Goal: Task Accomplishment & Management: Complete application form

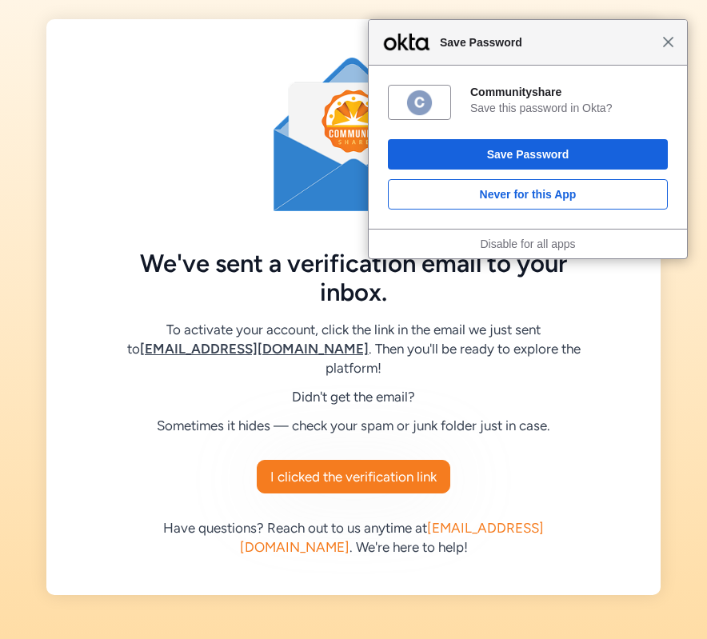
click at [668, 46] on span "Close" at bounding box center [668, 42] width 12 height 12
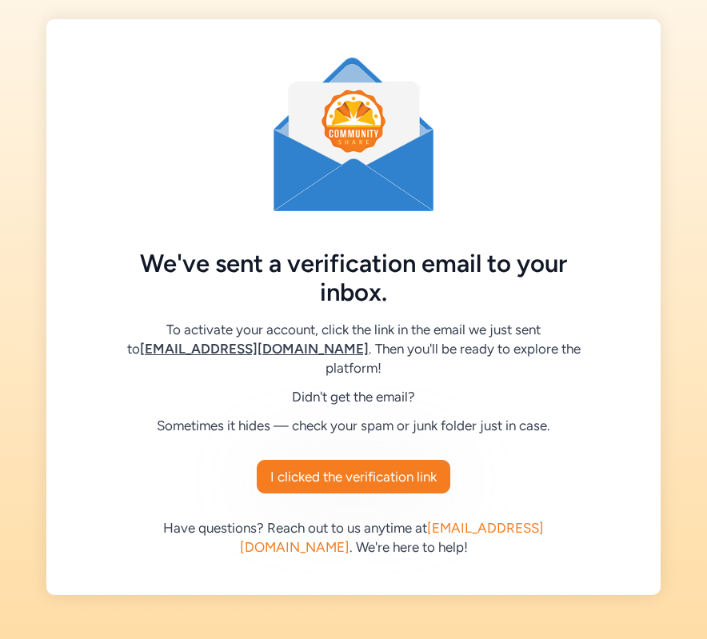
click at [397, 467] on span "I clicked the verification link" at bounding box center [353, 476] width 166 height 19
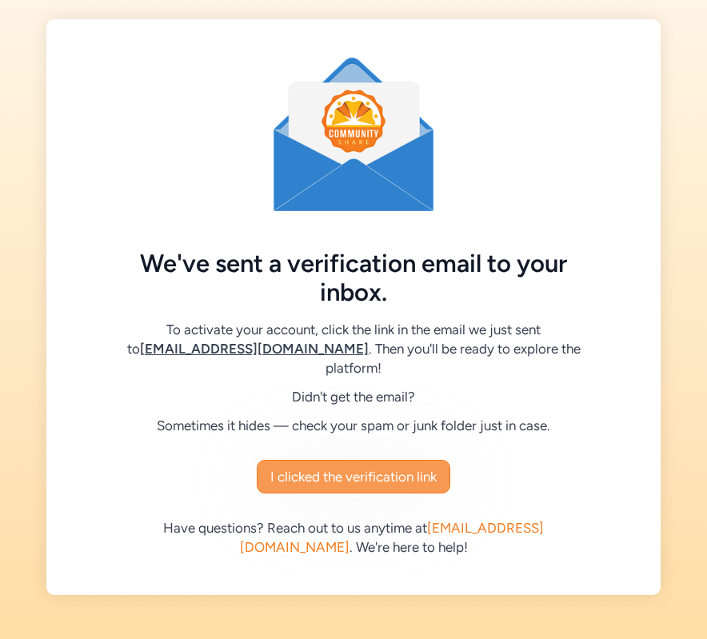
click at [349, 467] on span "I clicked the verification link" at bounding box center [353, 476] width 166 height 19
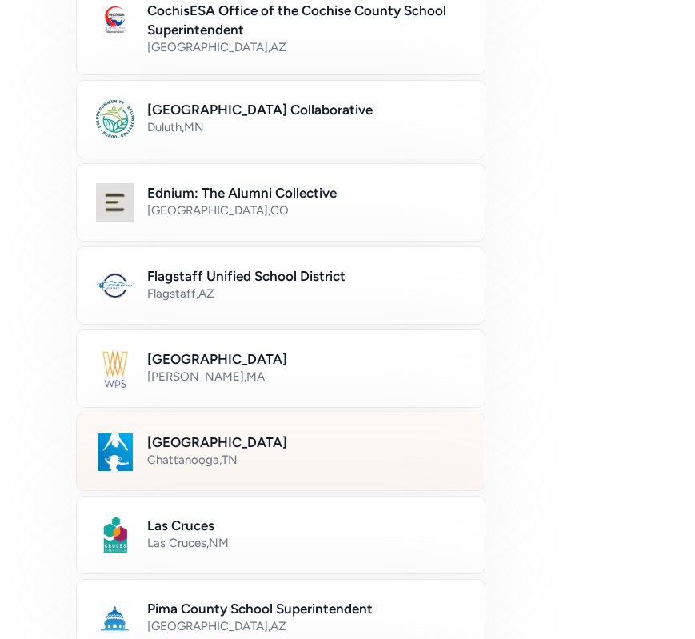
scroll to position [456, 0]
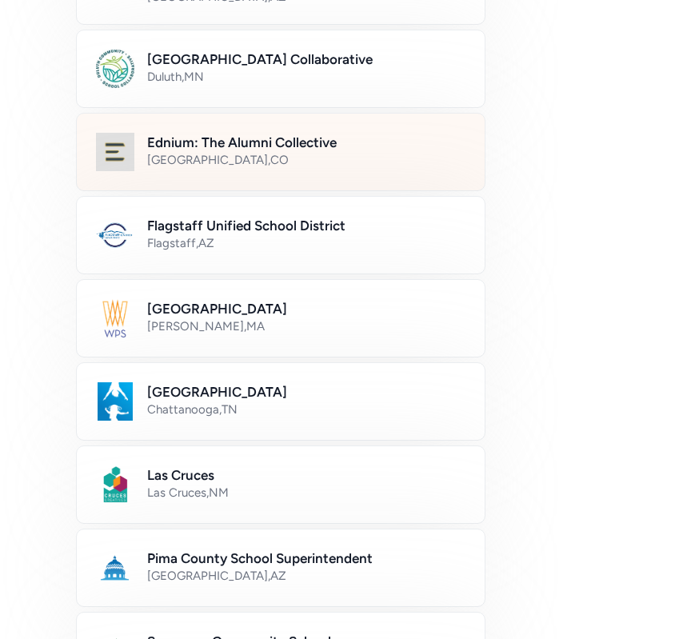
click at [253, 152] on div "[GEOGRAPHIC_DATA] , [GEOGRAPHIC_DATA]" at bounding box center [306, 160] width 318 height 16
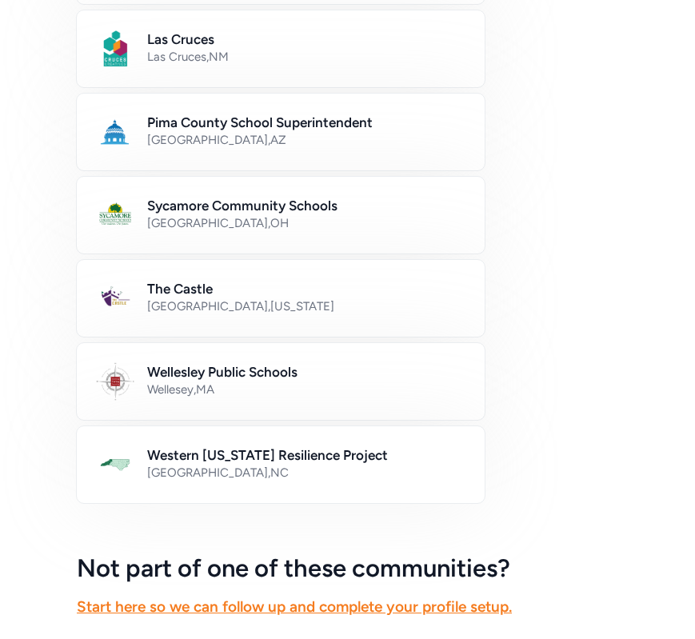
scroll to position [1018, 0]
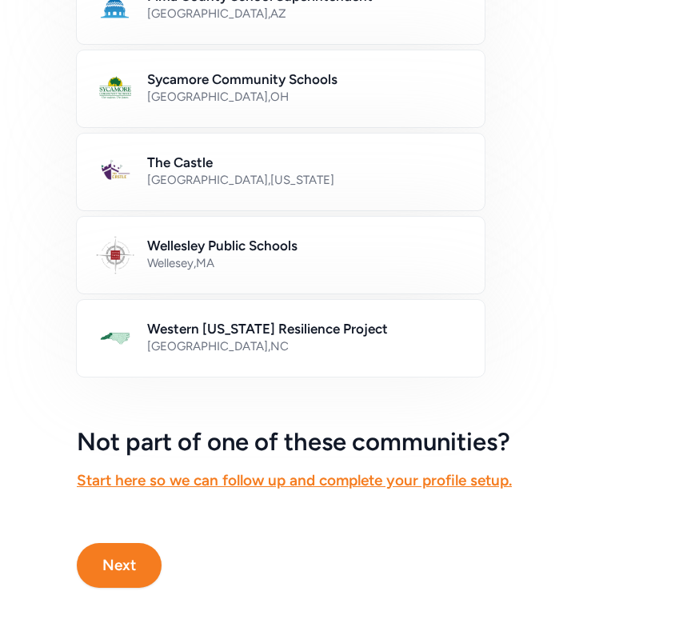
click at [121, 573] on button "Next" at bounding box center [119, 565] width 85 height 45
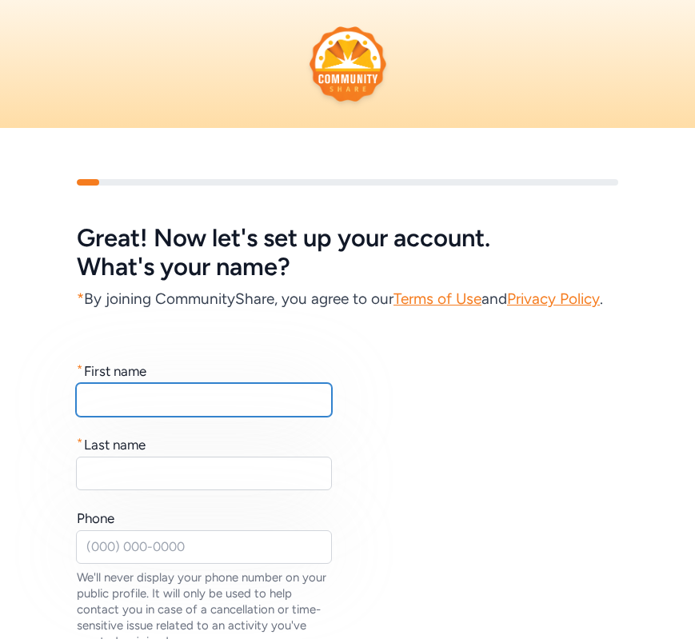
click at [210, 401] on input "text" at bounding box center [204, 400] width 256 height 34
type input "Oscar"
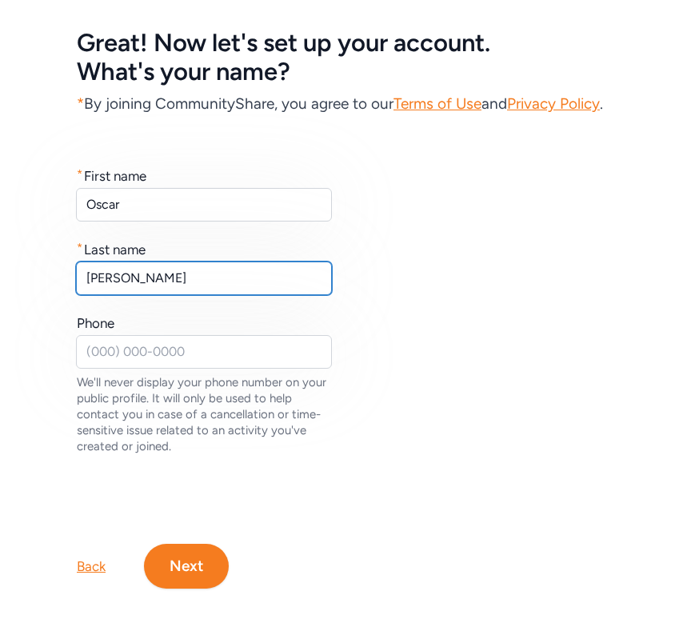
scroll to position [196, 0]
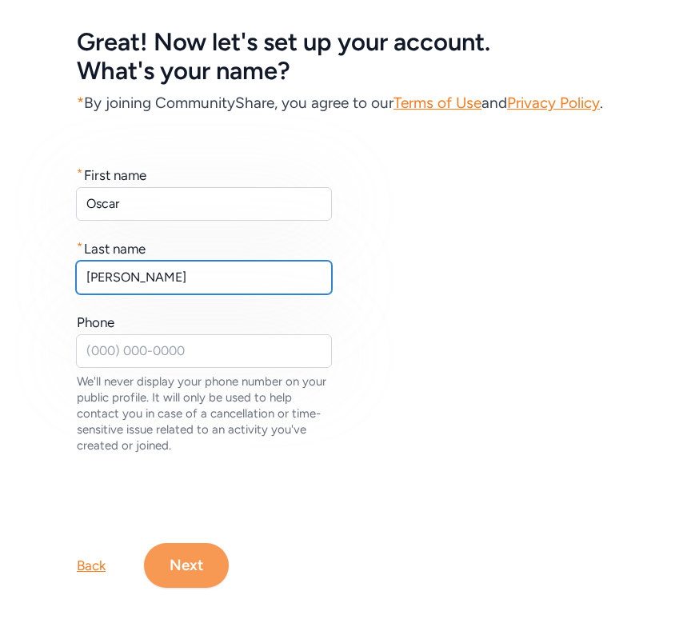
type input "Saenz"
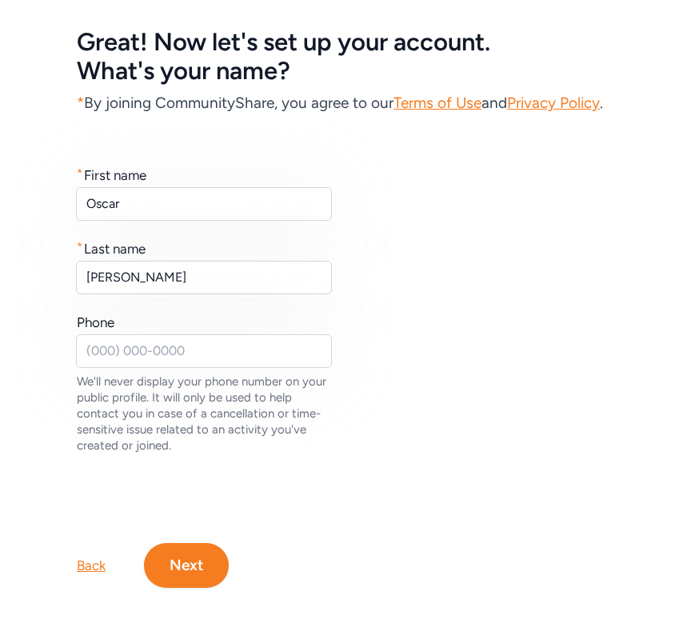
click at [191, 577] on button "Next" at bounding box center [186, 565] width 85 height 45
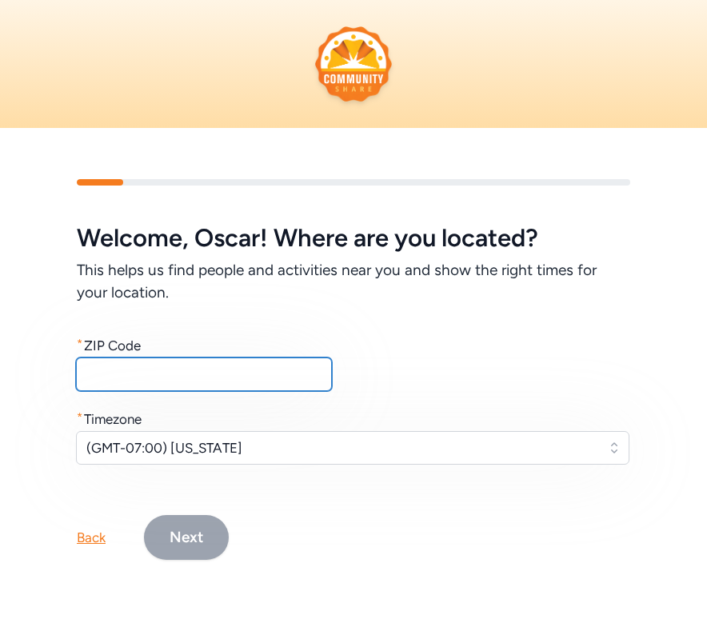
click at [174, 370] on input "text" at bounding box center [204, 374] width 256 height 34
type input "80219"
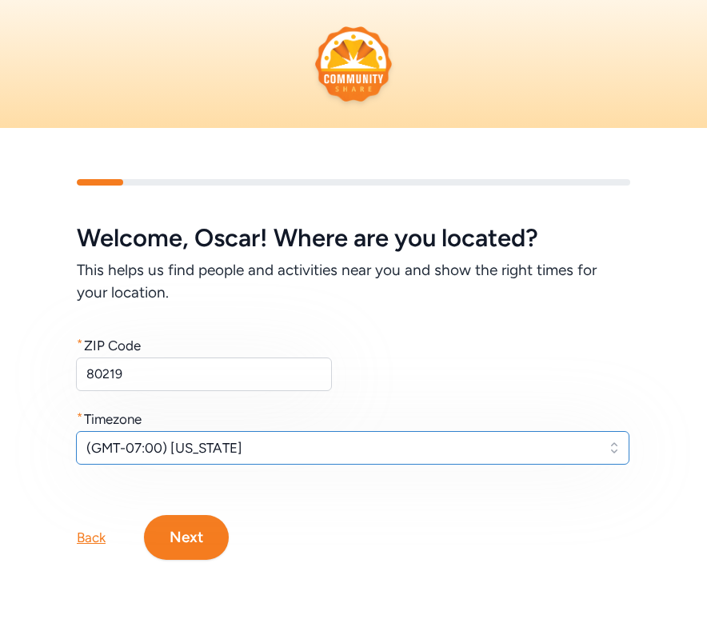
click at [280, 447] on span "(GMT-07:00) Arizona" at bounding box center [341, 447] width 510 height 19
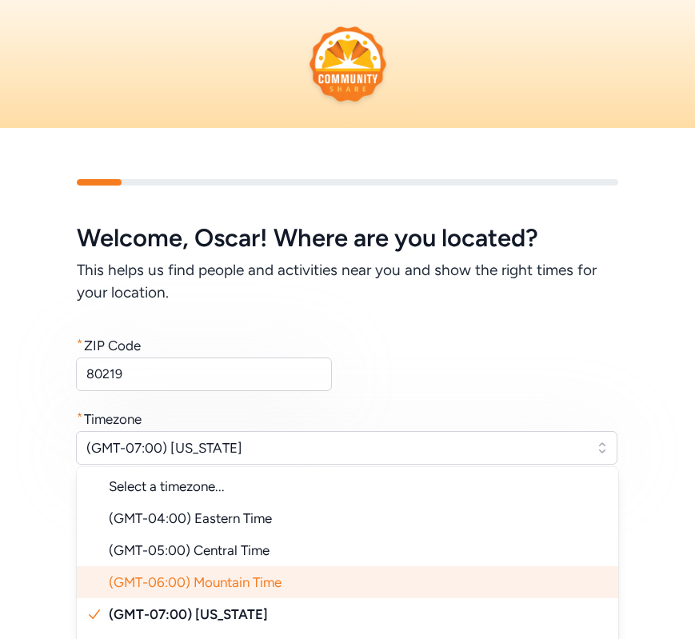
click at [293, 581] on li "(GMT-06:00) Mountain Time" at bounding box center [347, 582] width 541 height 32
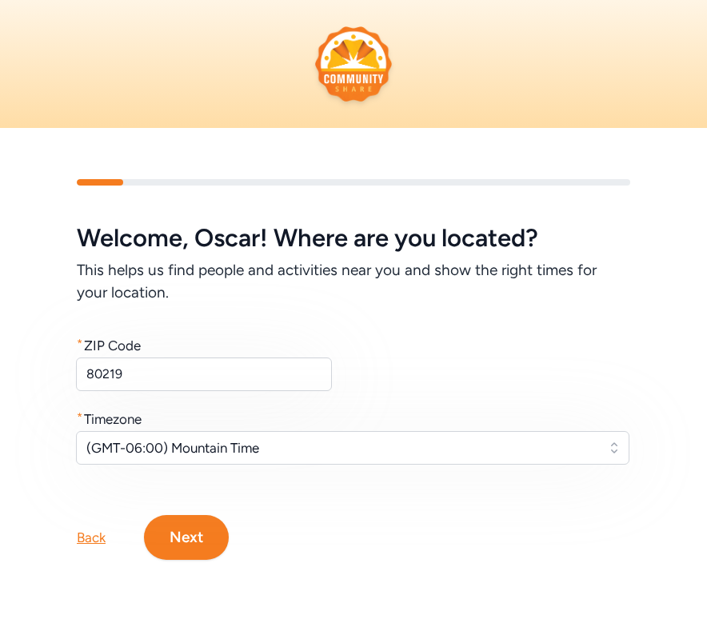
click at [470, 393] on div "Welcome , Oscar ! Where are you located? This helps us find people and activiti…" at bounding box center [353, 344] width 553 height 240
drag, startPoint x: 203, startPoint y: 539, endPoint x: 218, endPoint y: 557, distance: 23.2
click at [203, 539] on button "Next" at bounding box center [186, 537] width 85 height 45
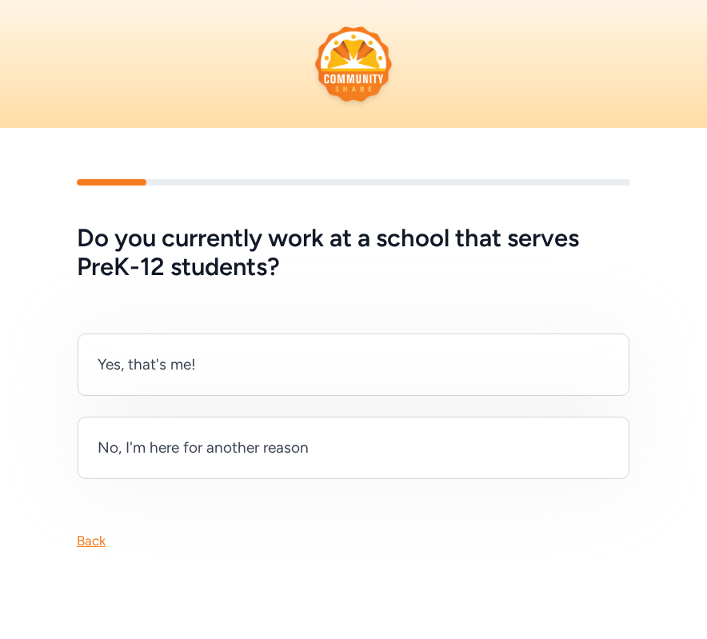
click at [309, 554] on div "Do you currently work at a school that serves PreK-12 students? Yes, that's me!…" at bounding box center [353, 364] width 707 height 473
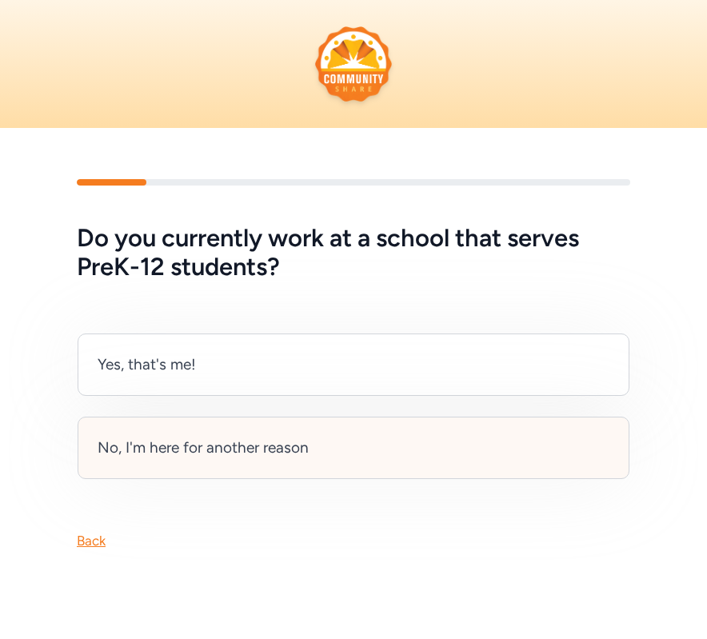
click at [219, 461] on div "No, I'm here for another reason" at bounding box center [354, 448] width 552 height 62
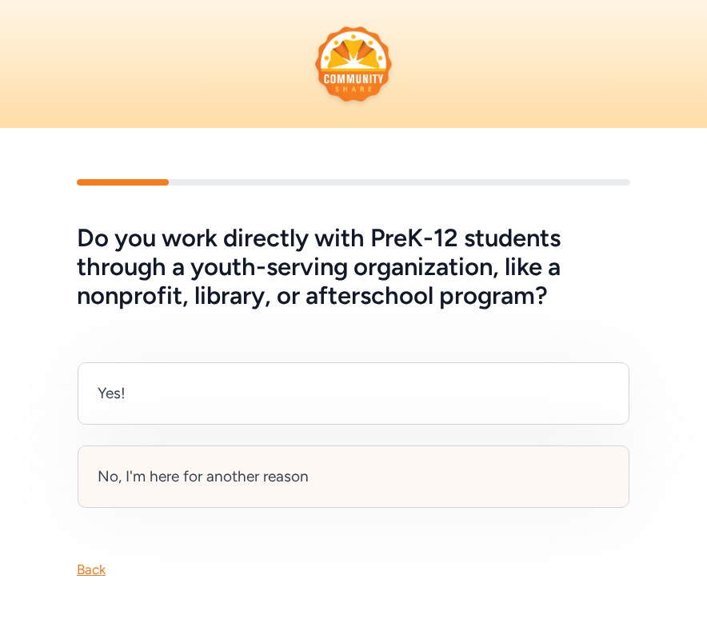
click at [219, 474] on div "No, I'm here for another reason" at bounding box center [203, 476] width 211 height 22
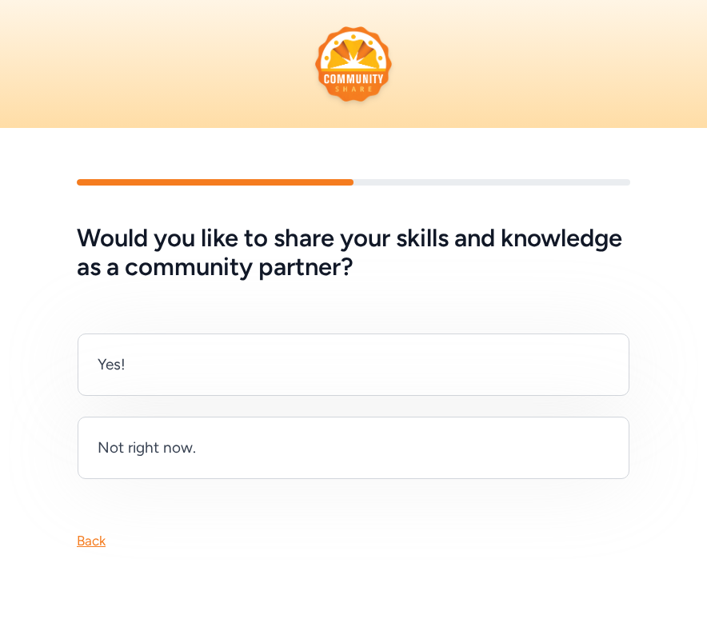
click at [82, 542] on div "Back" at bounding box center [91, 540] width 29 height 19
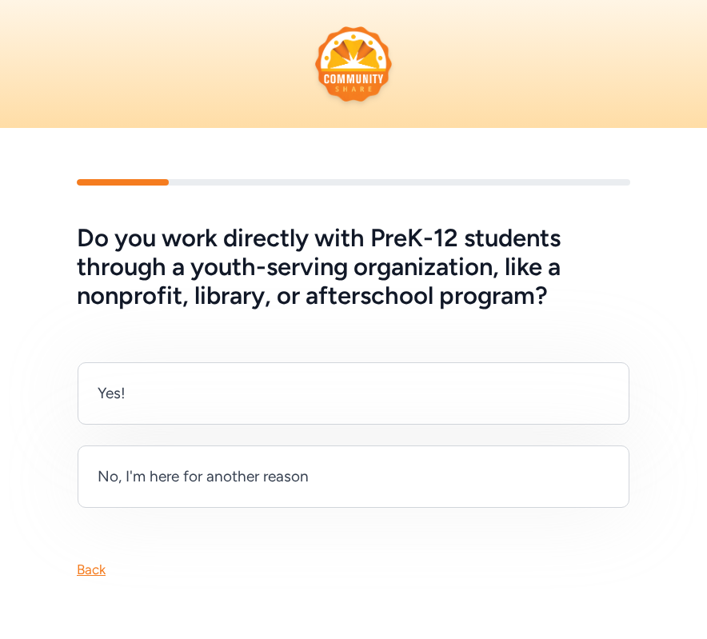
click at [199, 409] on div "Yes!" at bounding box center [354, 393] width 552 height 62
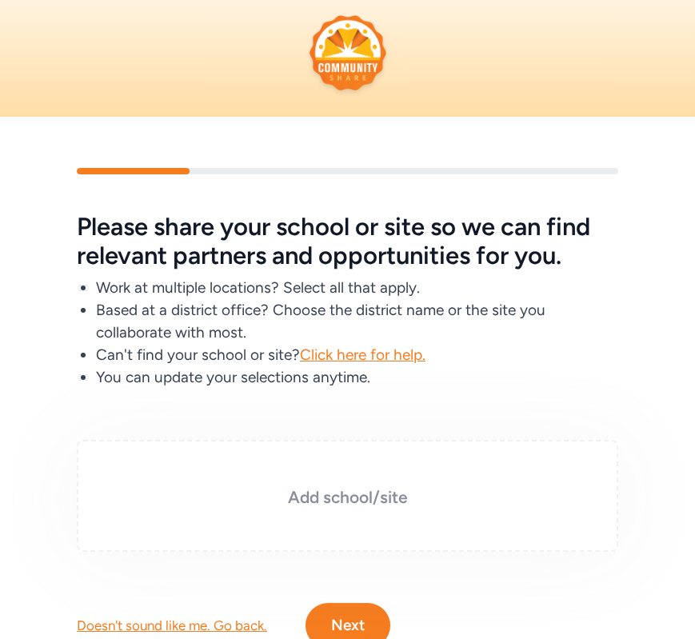
scroll to position [71, 0]
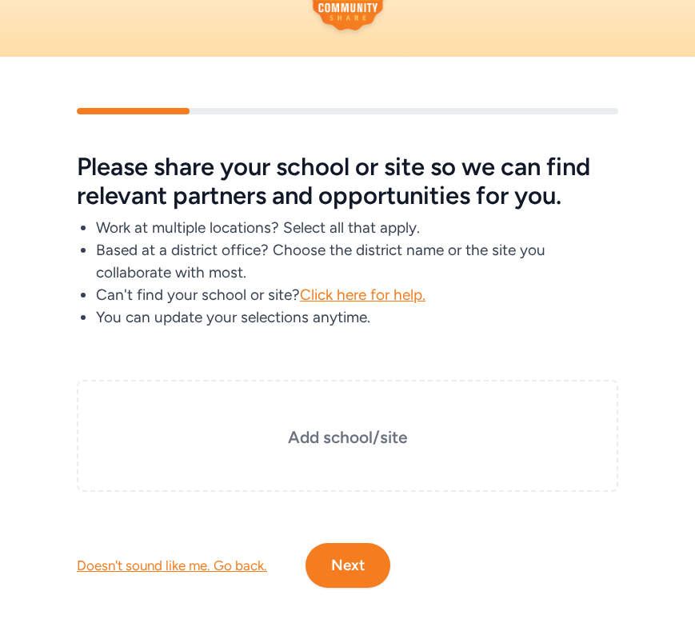
click at [175, 565] on div "Doesn't sound like me. Go back." at bounding box center [172, 565] width 190 height 19
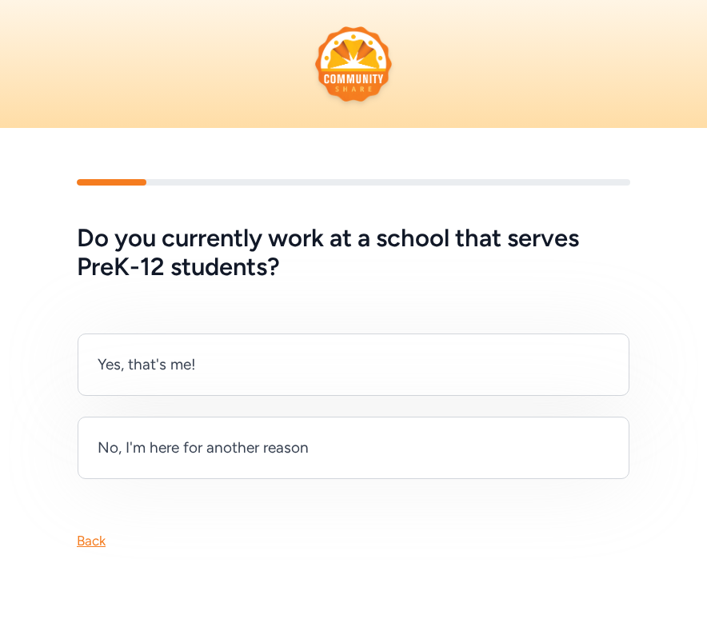
click at [254, 457] on div "No, I'm here for another reason" at bounding box center [203, 448] width 211 height 22
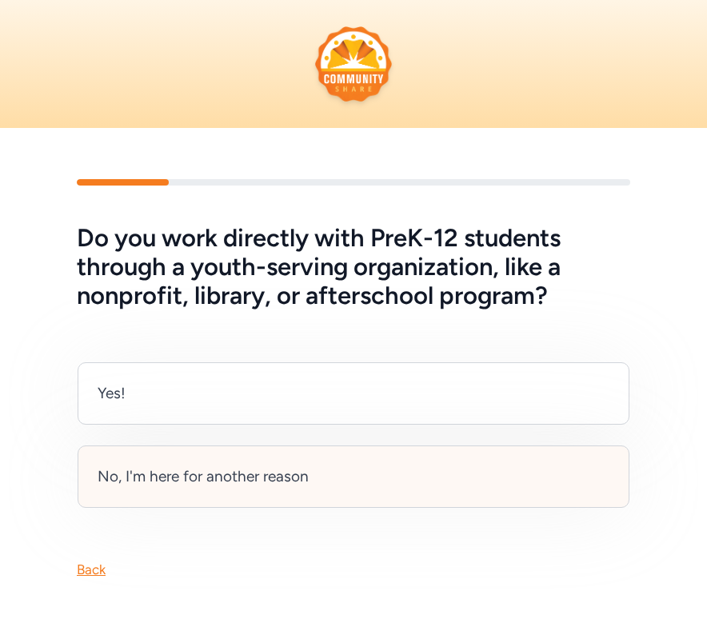
click at [214, 457] on div "No, I'm here for another reason" at bounding box center [354, 476] width 552 height 62
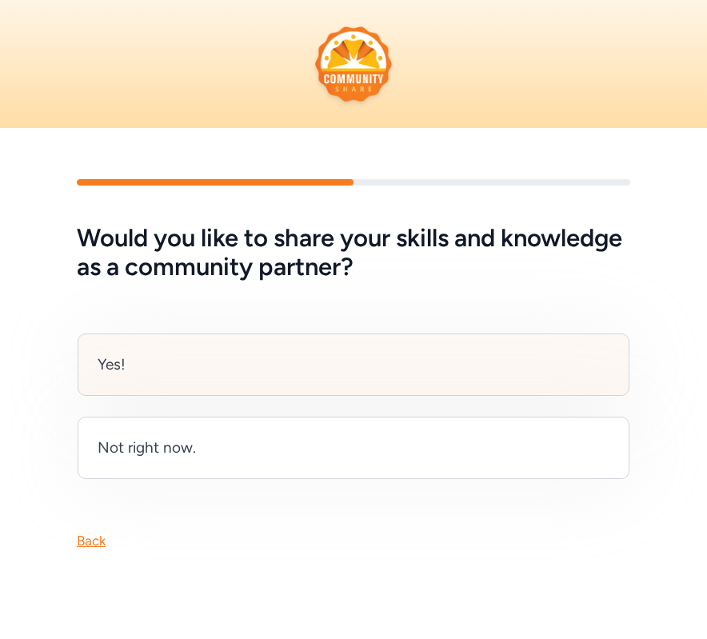
click at [200, 384] on div "Yes!" at bounding box center [354, 364] width 552 height 62
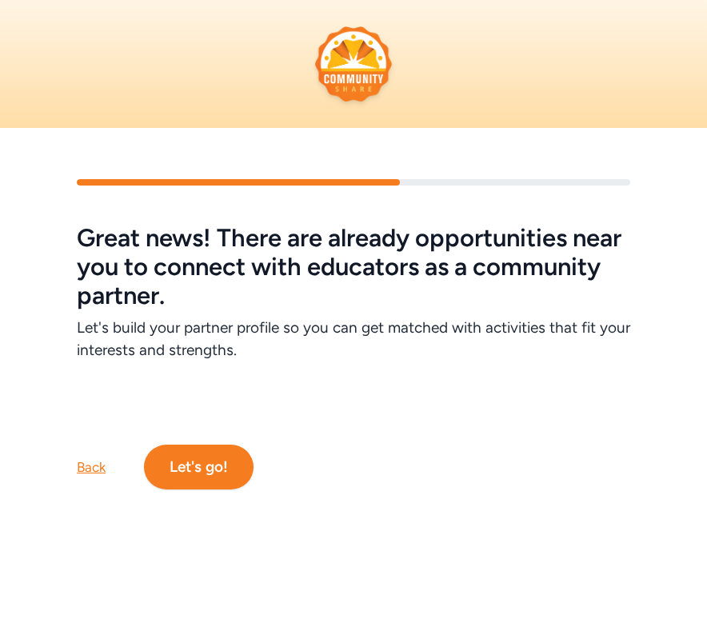
drag, startPoint x: 182, startPoint y: 470, endPoint x: 210, endPoint y: 499, distance: 40.2
click at [182, 470] on button "Let's go!" at bounding box center [199, 467] width 110 height 45
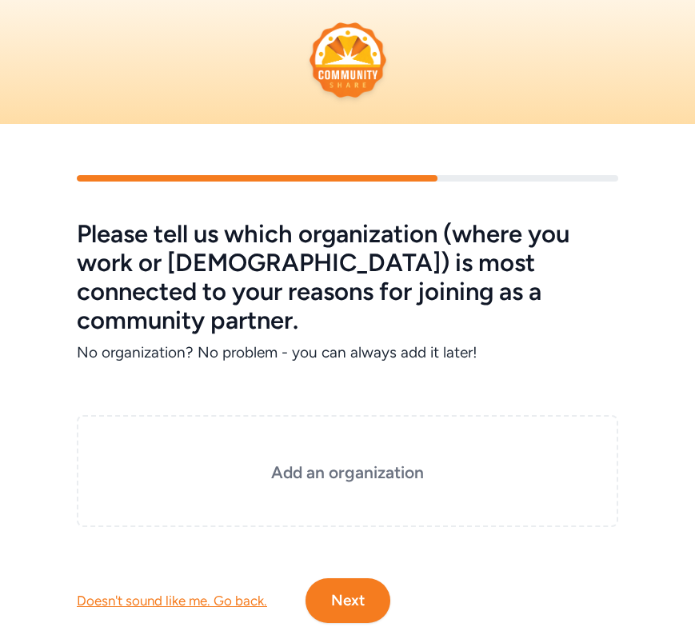
scroll to position [10, 0]
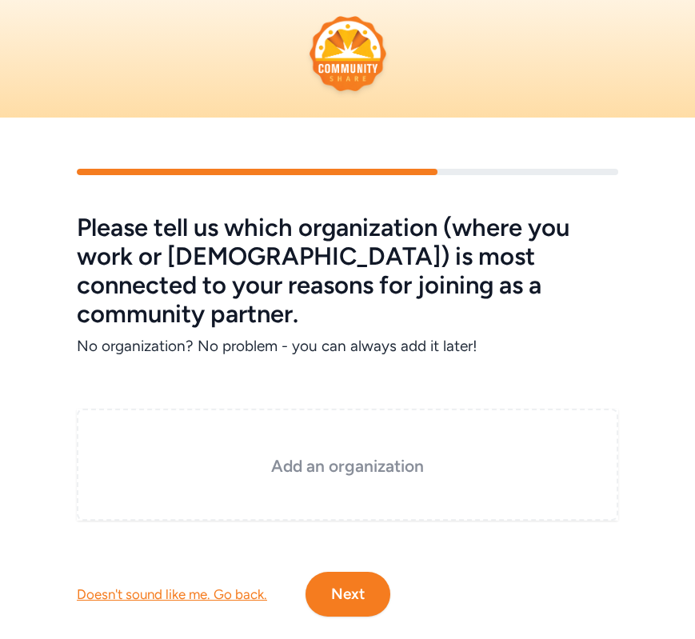
click at [358, 455] on h3 "Add an organization" at bounding box center [347, 466] width 461 height 22
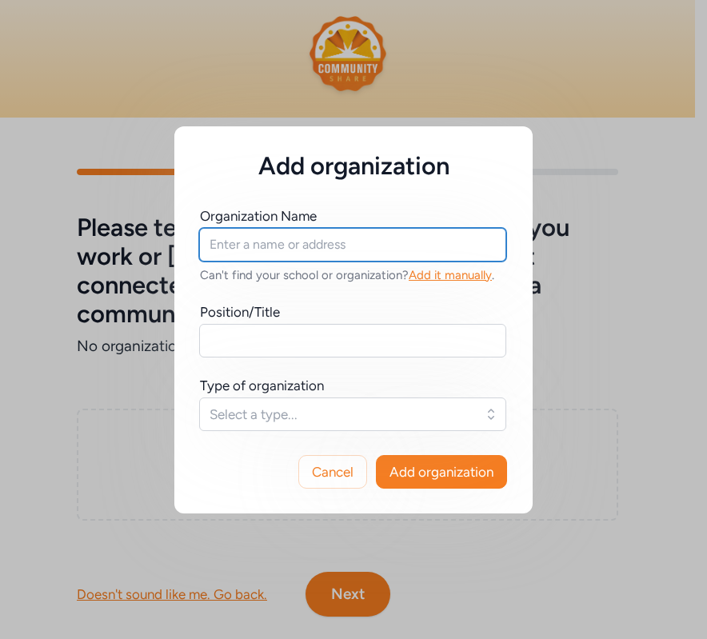
click at [273, 247] on input "text" at bounding box center [352, 245] width 307 height 34
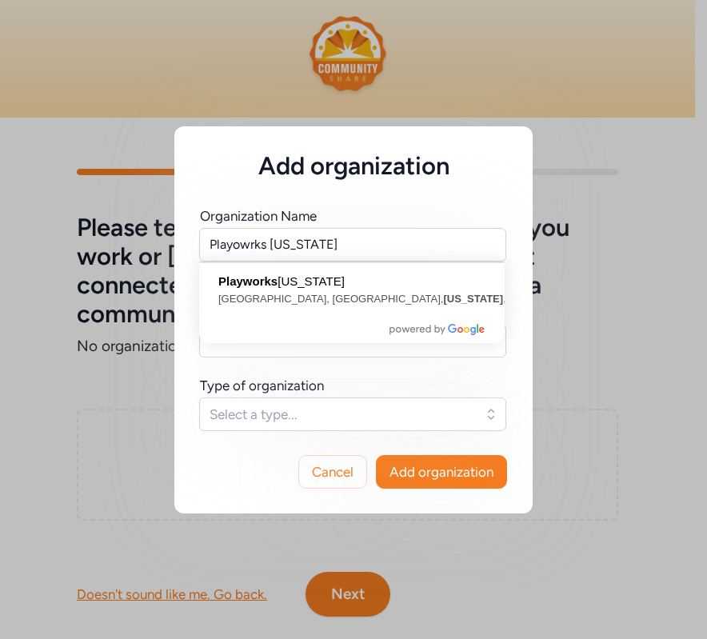
type input "Playworks Colorado, Quebec Street, Denver, Colorado, USA"
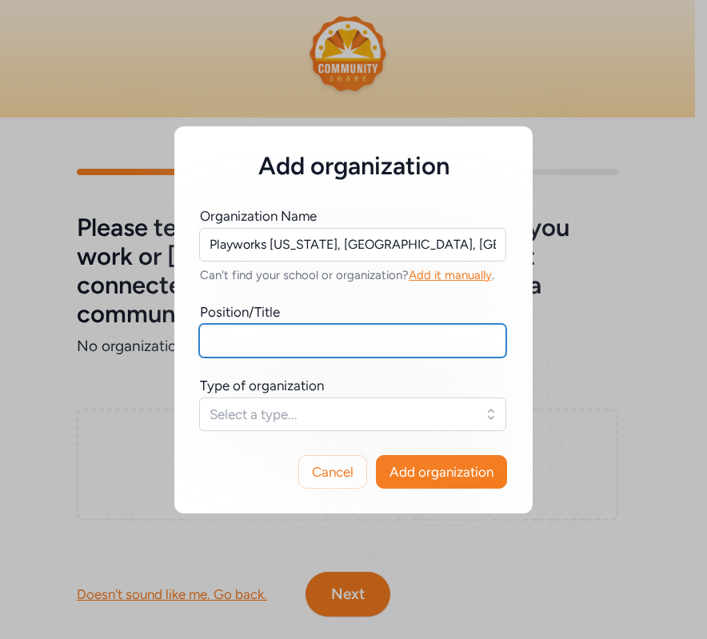
click at [283, 349] on input "text" at bounding box center [352, 341] width 307 height 34
type input "Borad Member"
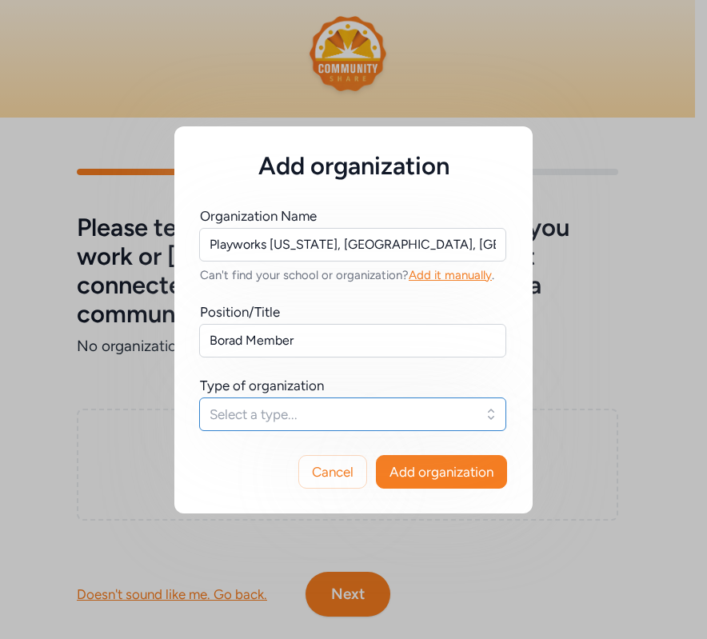
click at [285, 411] on span "Select a type..." at bounding box center [342, 414] width 264 height 19
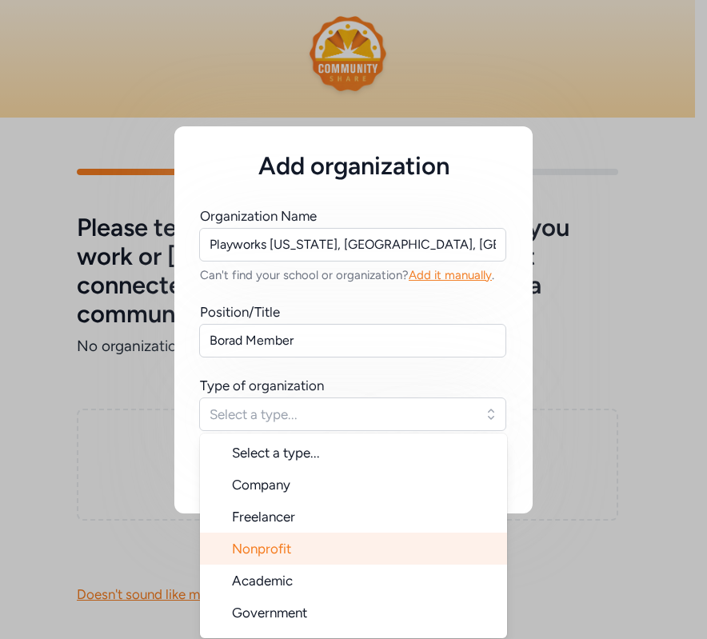
click at [309, 540] on li "Nonprofit" at bounding box center [353, 549] width 307 height 32
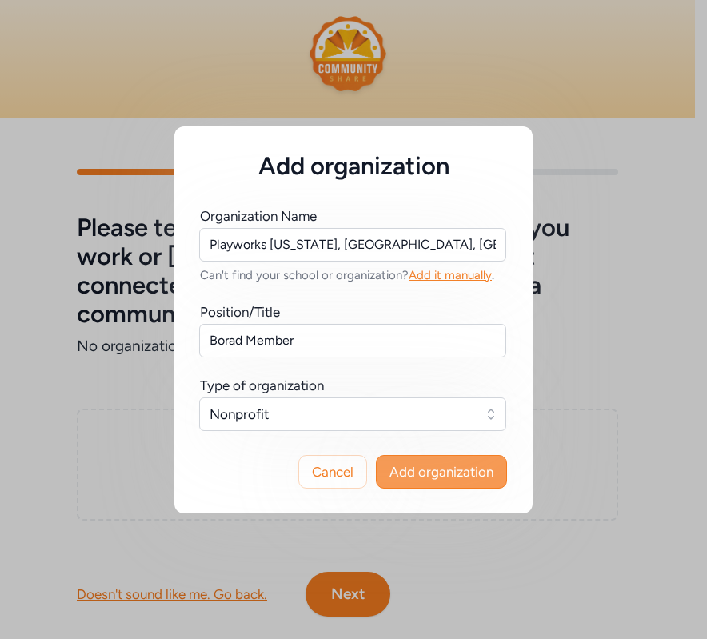
click at [452, 477] on span "Add organization" at bounding box center [441, 471] width 104 height 19
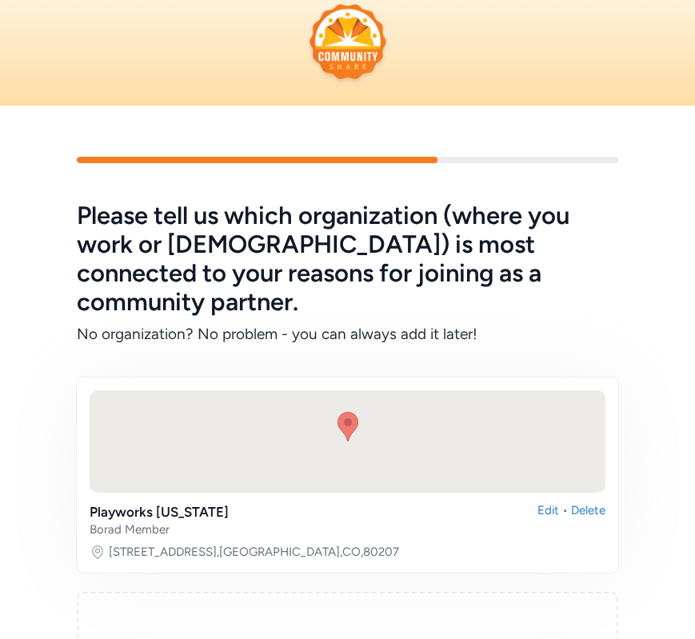
scroll to position [43, 0]
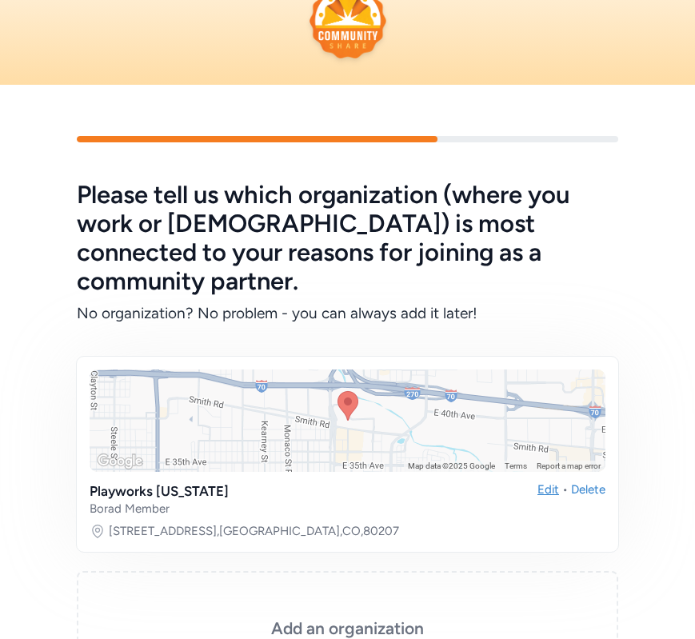
click at [537, 481] on div "Edit" at bounding box center [548, 498] width 22 height 35
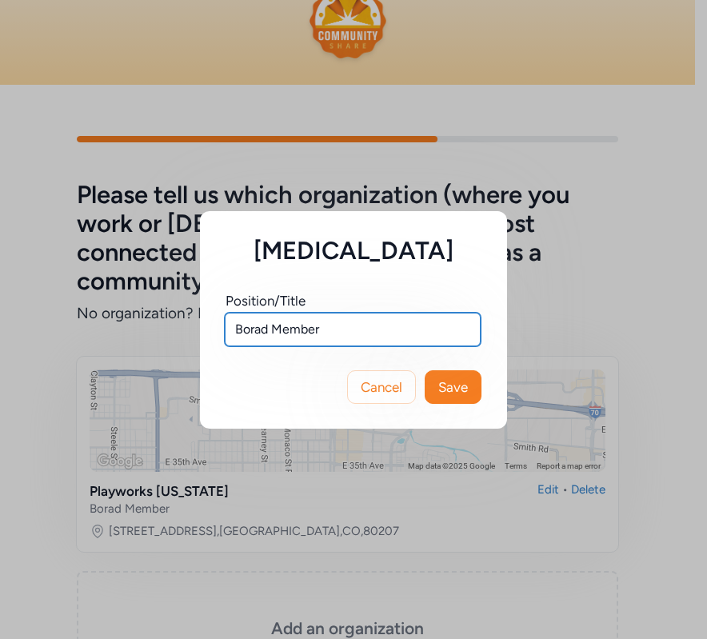
drag, startPoint x: 245, startPoint y: 334, endPoint x: 253, endPoint y: 334, distance: 8.8
click at [245, 334] on input "Borad Member" at bounding box center [353, 330] width 256 height 34
drag, startPoint x: 268, startPoint y: 328, endPoint x: 278, endPoint y: 343, distance: 18.4
click at [248, 331] on input "Borad Member" at bounding box center [353, 330] width 256 height 34
type input "Board Member"
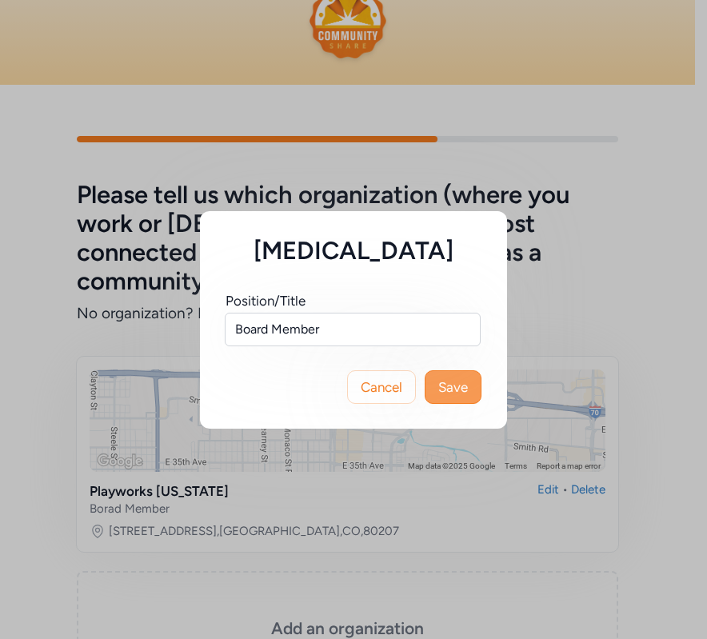
click at [441, 385] on span "Save" at bounding box center [453, 386] width 30 height 19
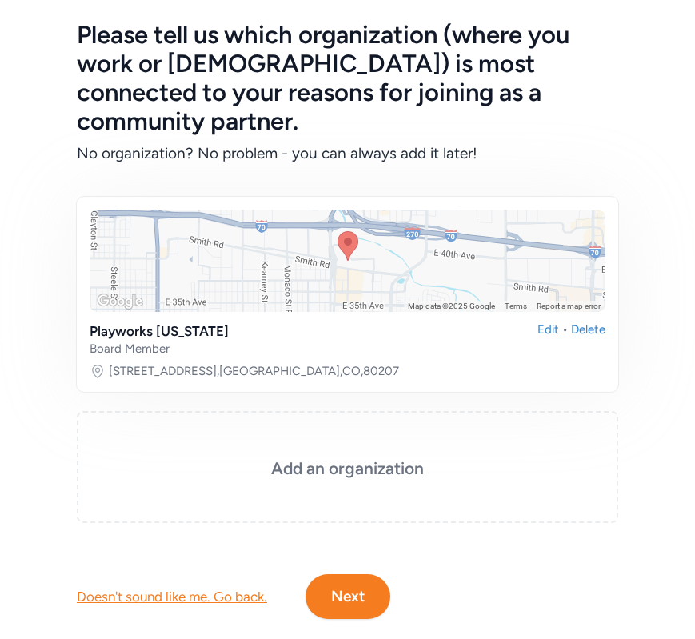
scroll to position [206, 0]
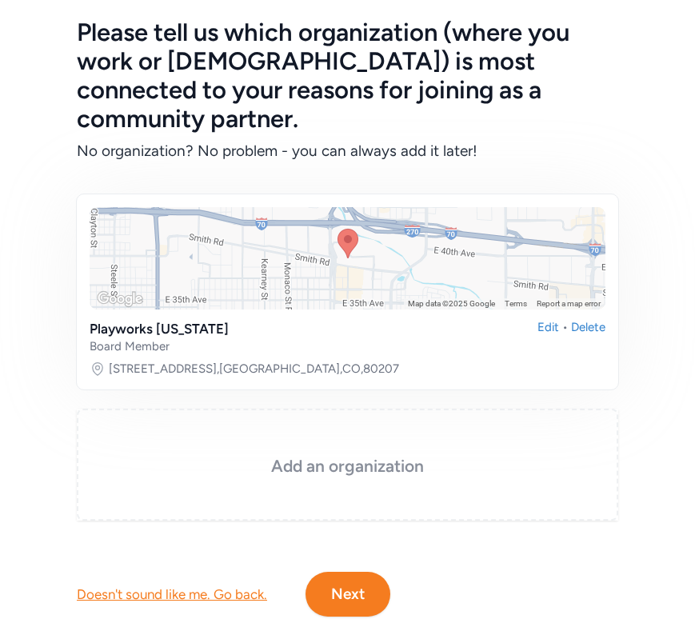
click at [346, 453] on div "Add an organization" at bounding box center [347, 465] width 541 height 112
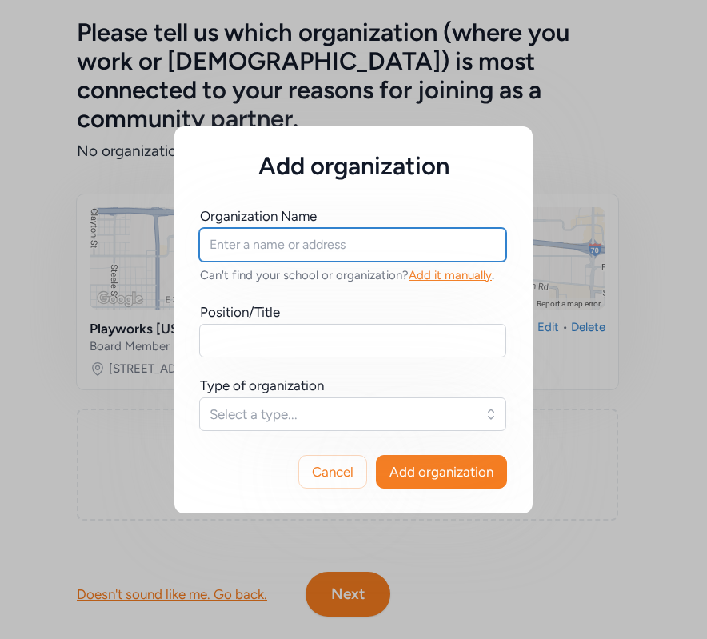
click at [263, 251] on input "text" at bounding box center [352, 245] width 307 height 34
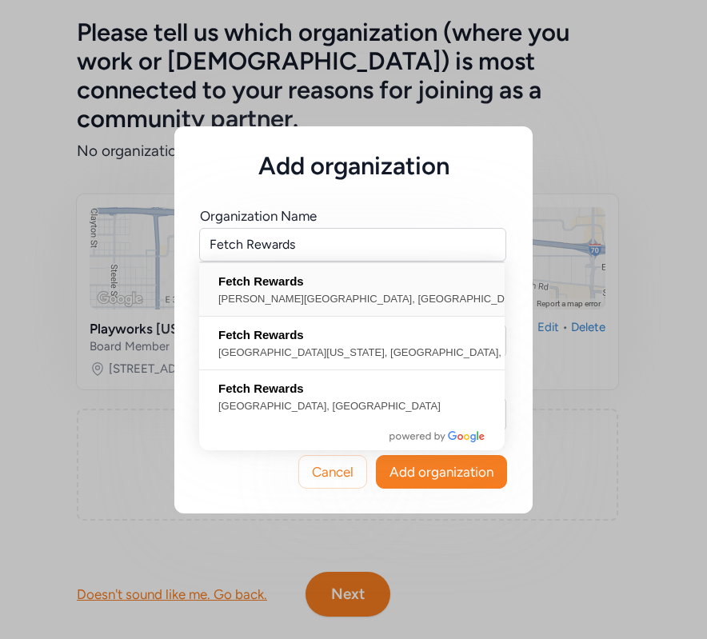
type input "Fetch Rewards, West Randolph Street, Chicago, IL, USA"
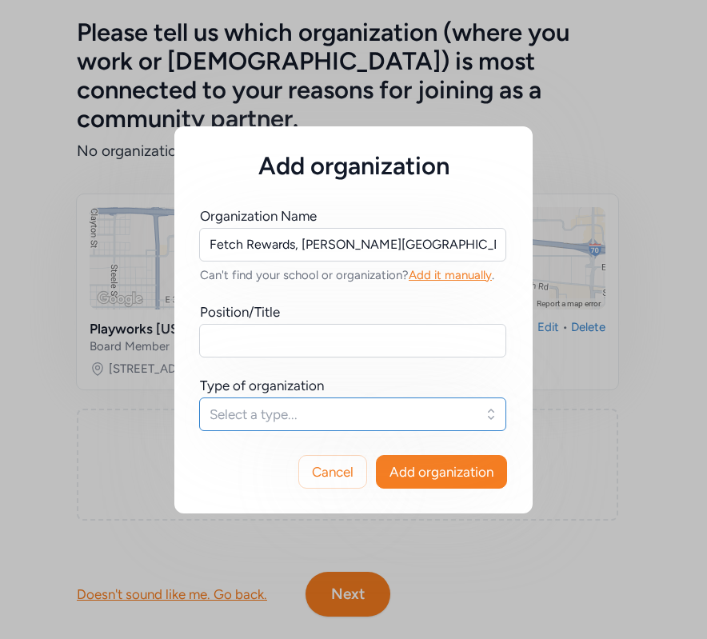
click at [350, 413] on span "Select a type..." at bounding box center [342, 414] width 264 height 19
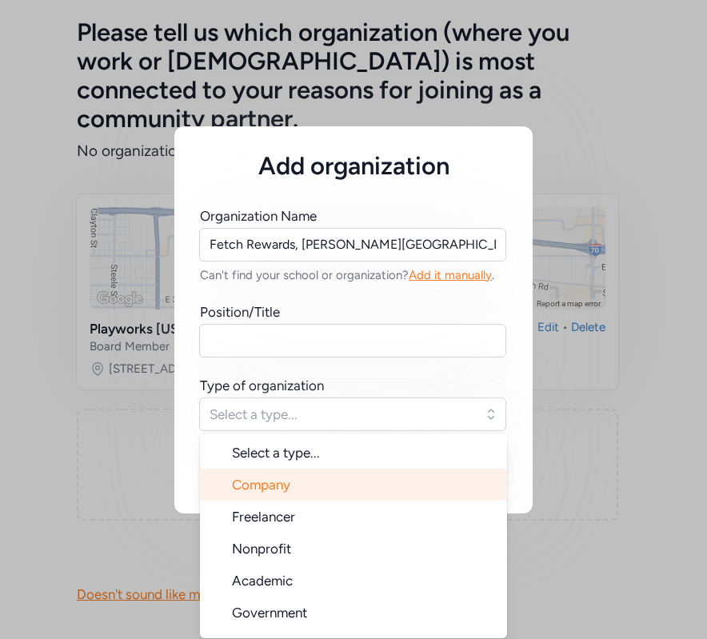
click at [317, 478] on li "Company" at bounding box center [353, 485] width 307 height 32
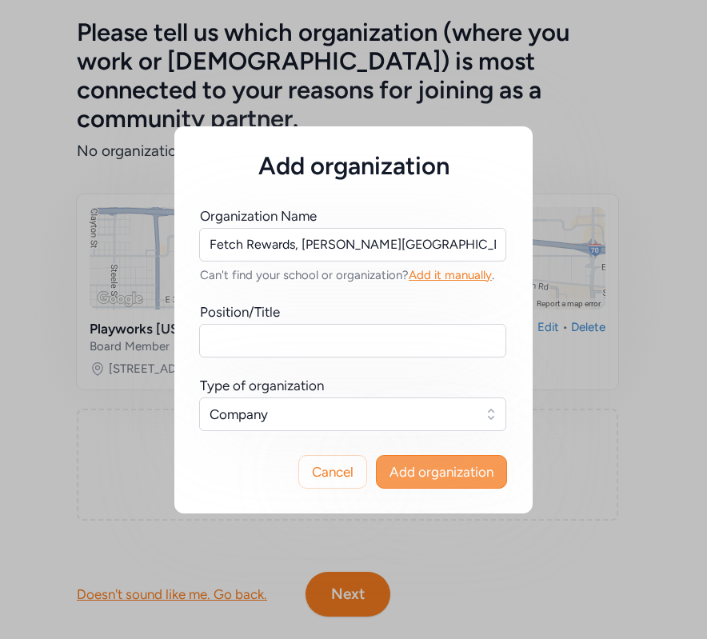
click at [428, 465] on span "Add organization" at bounding box center [441, 471] width 104 height 19
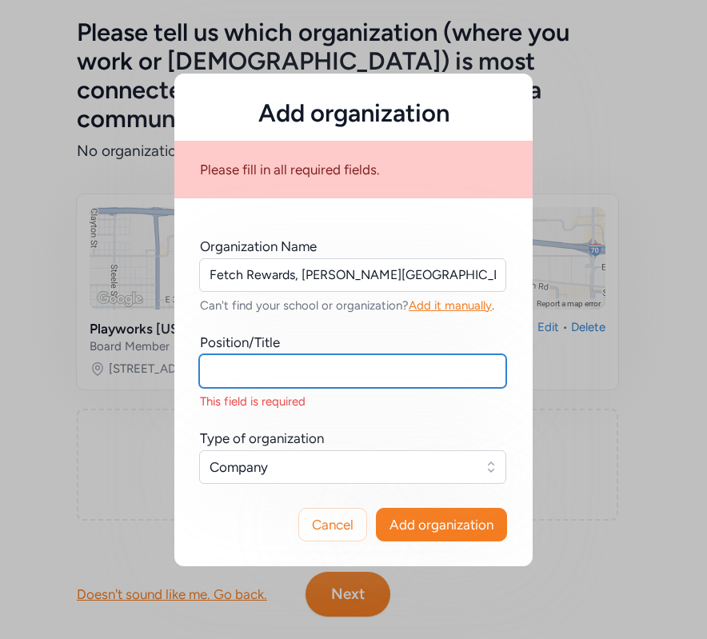
click at [295, 381] on input "text" at bounding box center [352, 371] width 307 height 34
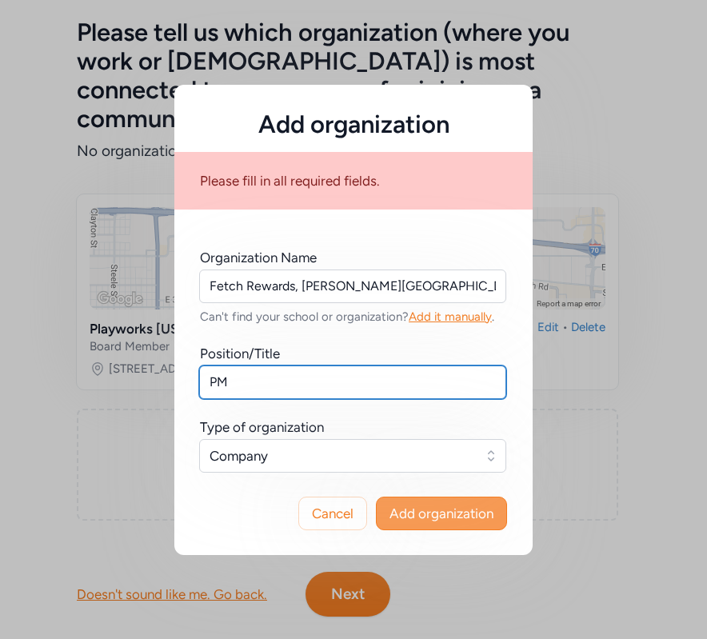
type input "PM"
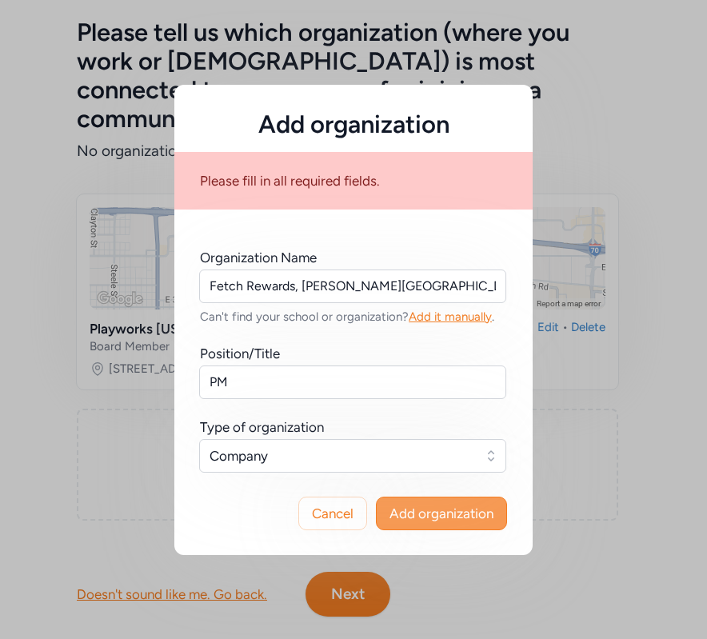
drag, startPoint x: 422, startPoint y: 513, endPoint x: 432, endPoint y: 524, distance: 14.7
click at [422, 513] on span "Add organization" at bounding box center [441, 513] width 104 height 19
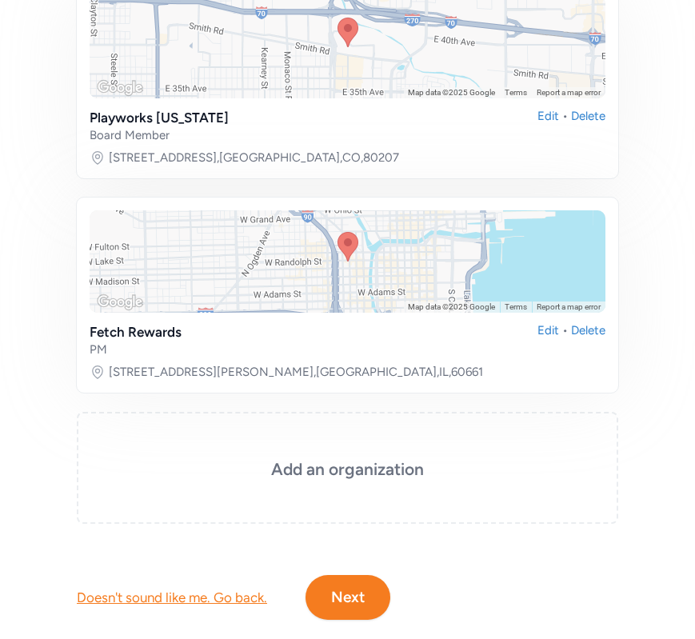
scroll to position [420, 0]
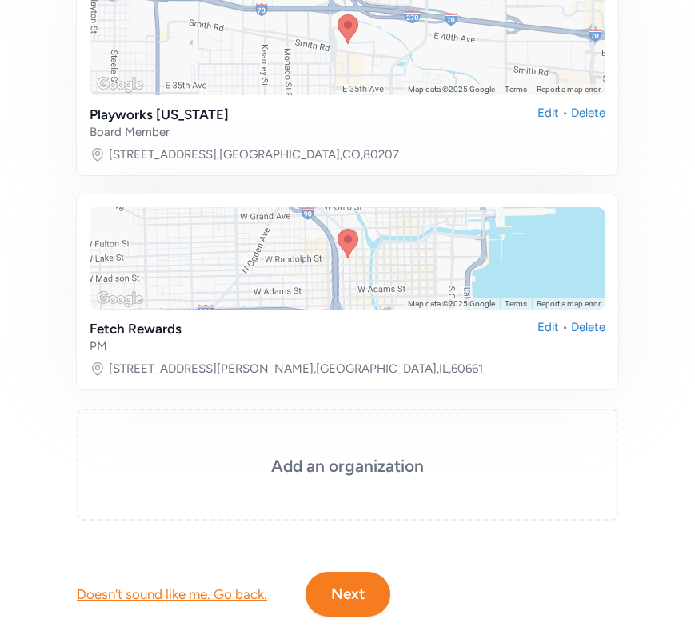
click at [361, 572] on button "Next" at bounding box center [347, 594] width 85 height 45
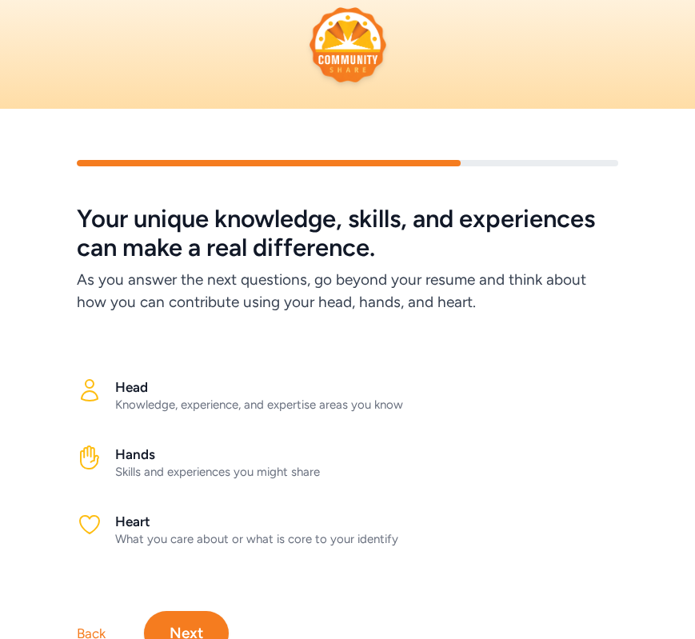
scroll to position [87, 0]
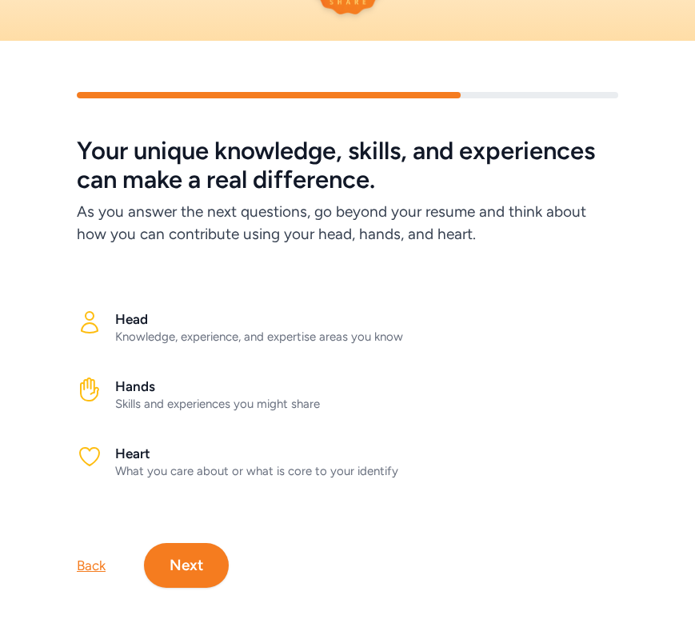
click at [206, 332] on div "Knowledge, experience, and expertise areas you know" at bounding box center [366, 337] width 503 height 16
click at [199, 559] on button "Next" at bounding box center [186, 565] width 85 height 45
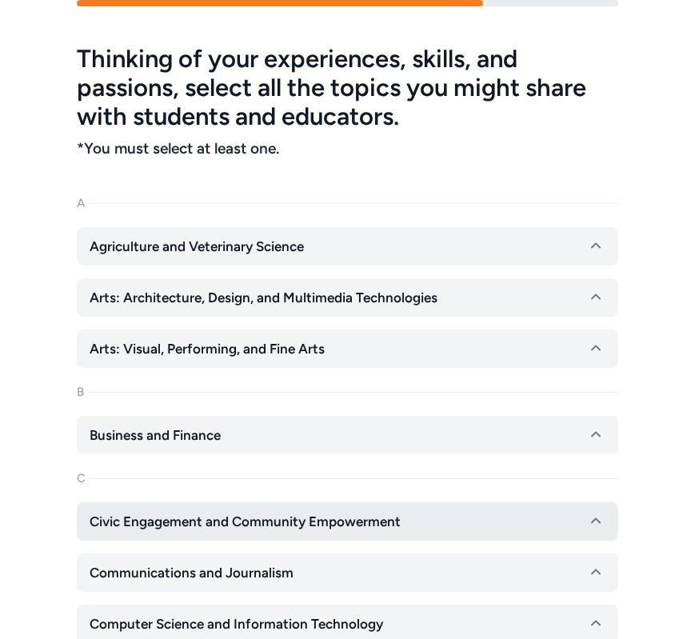
scroll to position [288, 0]
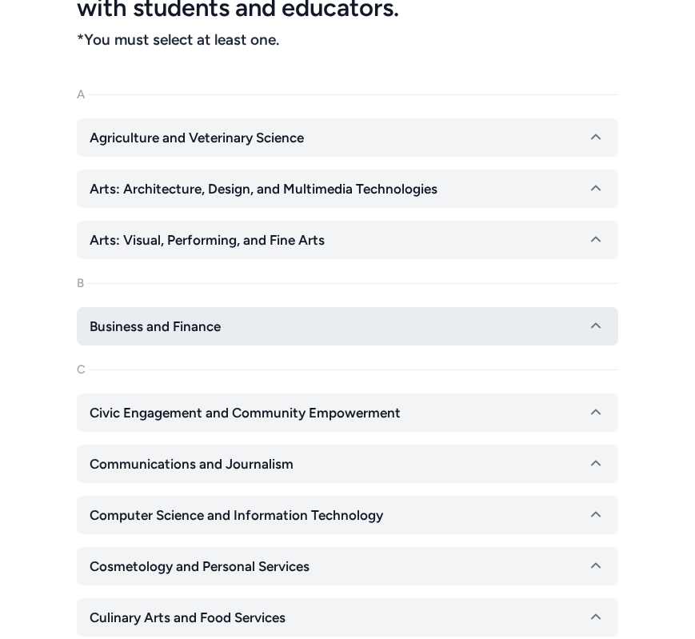
click at [228, 330] on button "Business and Finance" at bounding box center [347, 326] width 541 height 38
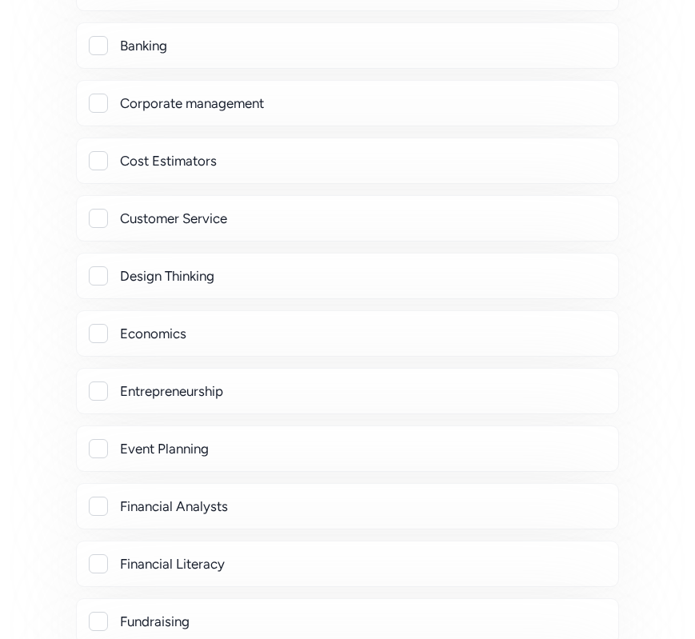
scroll to position [701, 0]
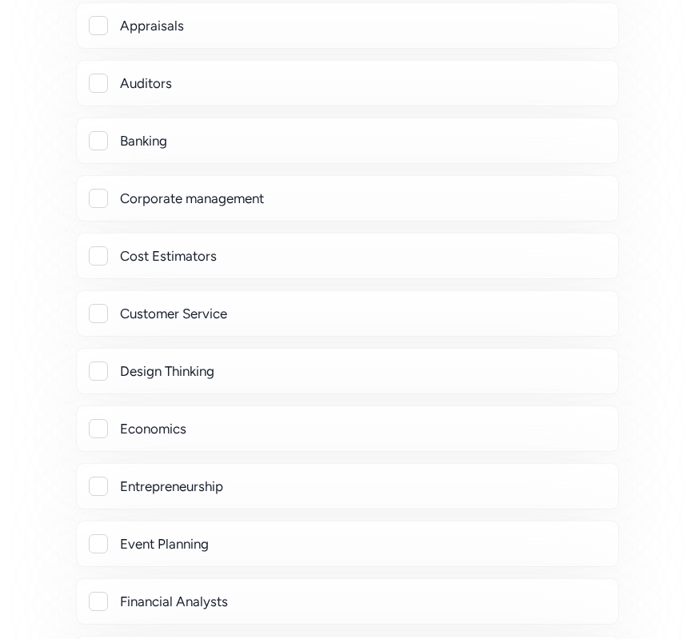
click at [93, 200] on div at bounding box center [98, 198] width 19 height 19
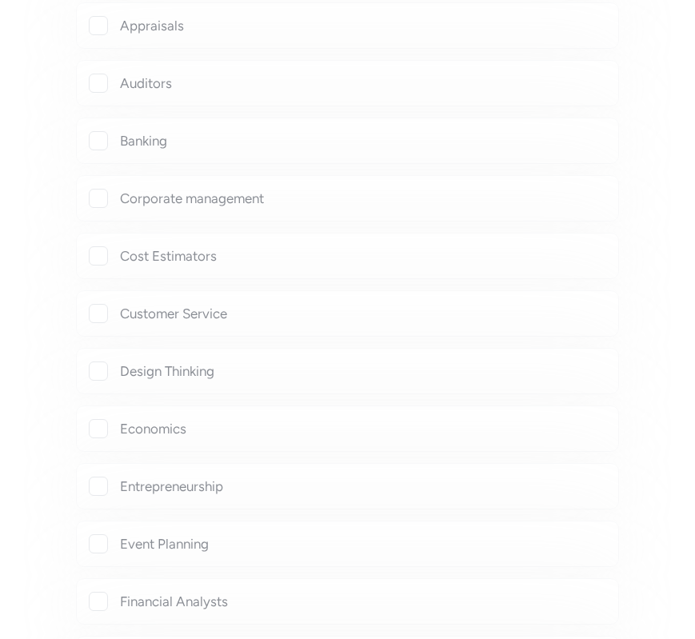
checkbox input "true"
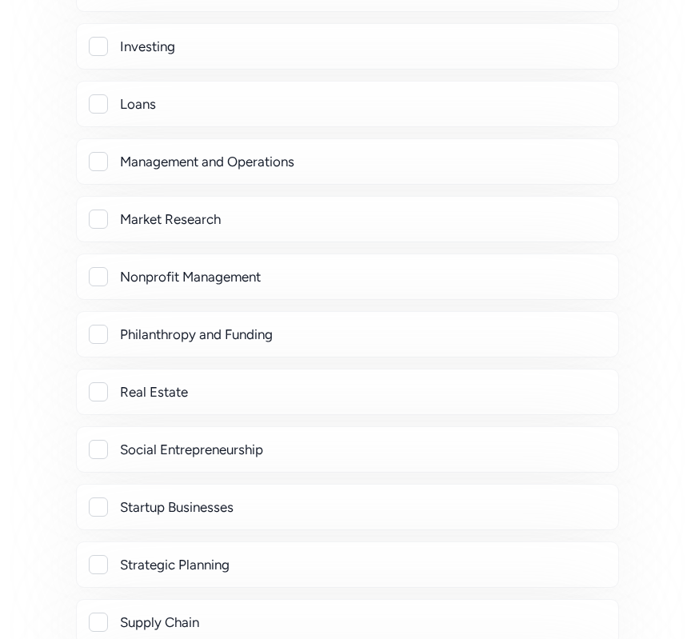
scroll to position [1800, 0]
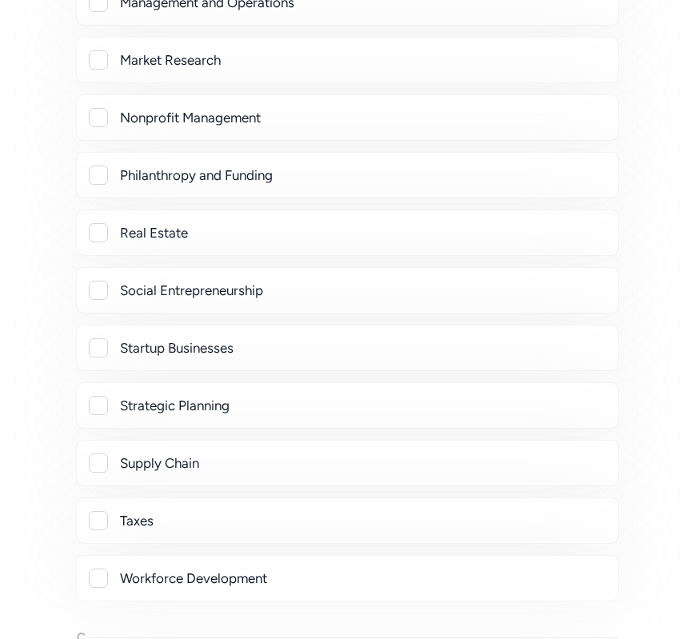
click at [93, 352] on div at bounding box center [98, 347] width 19 height 19
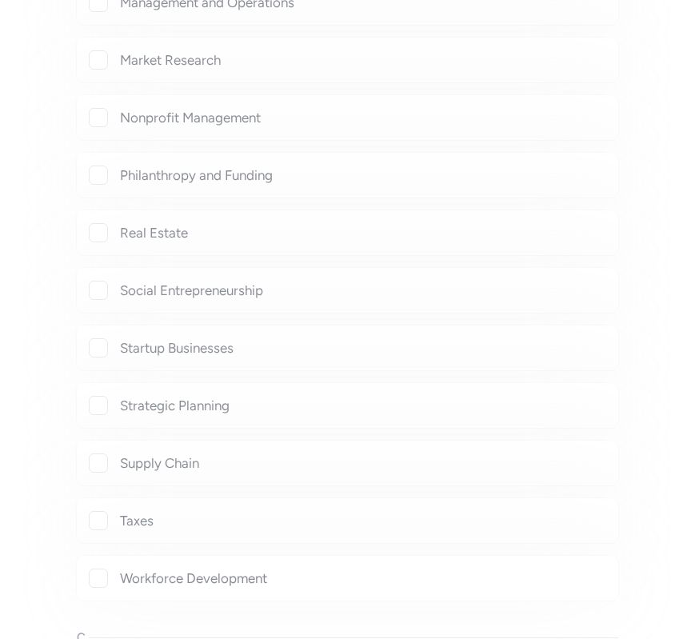
checkbox input "true"
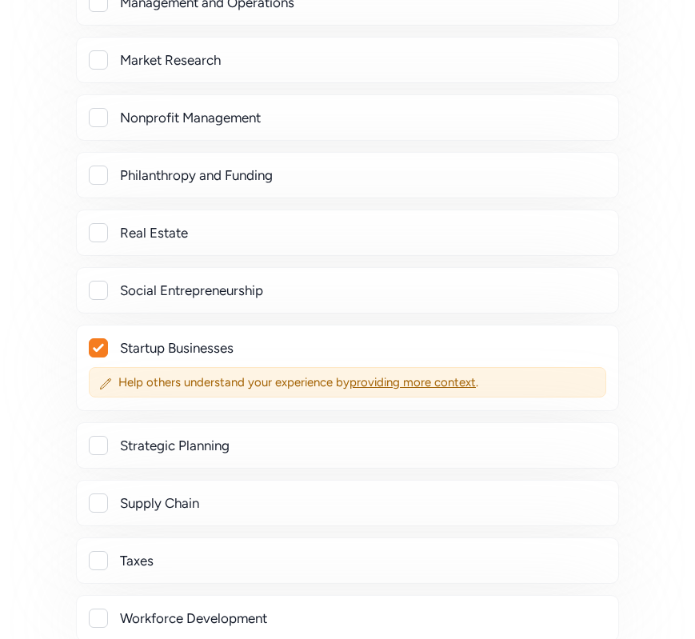
click at [99, 445] on div at bounding box center [98, 445] width 19 height 19
checkbox input "true"
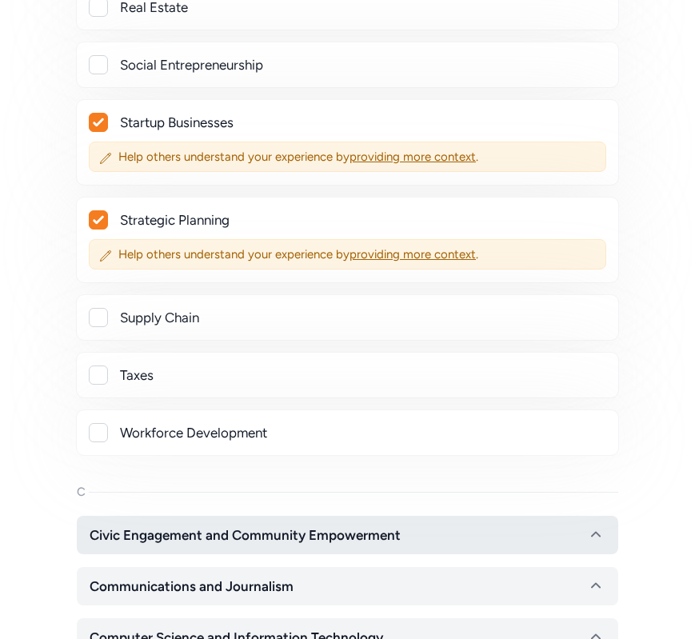
scroll to position [2056, 0]
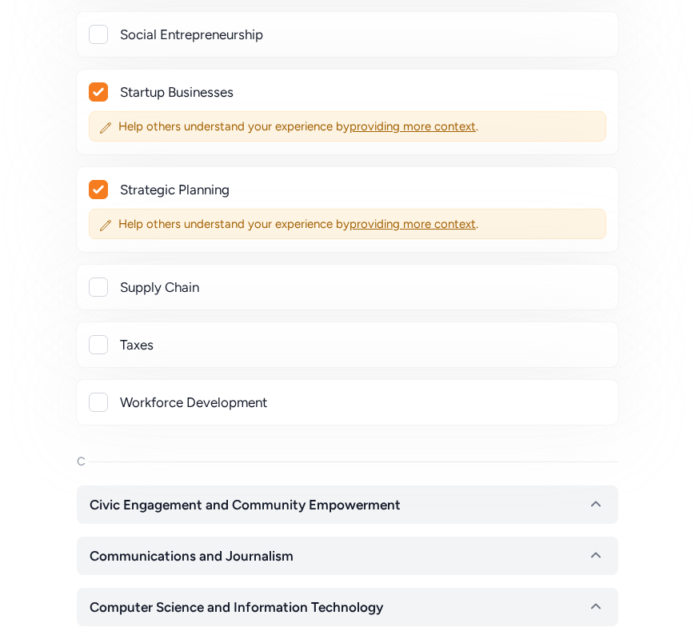
click at [94, 406] on div at bounding box center [98, 402] width 19 height 19
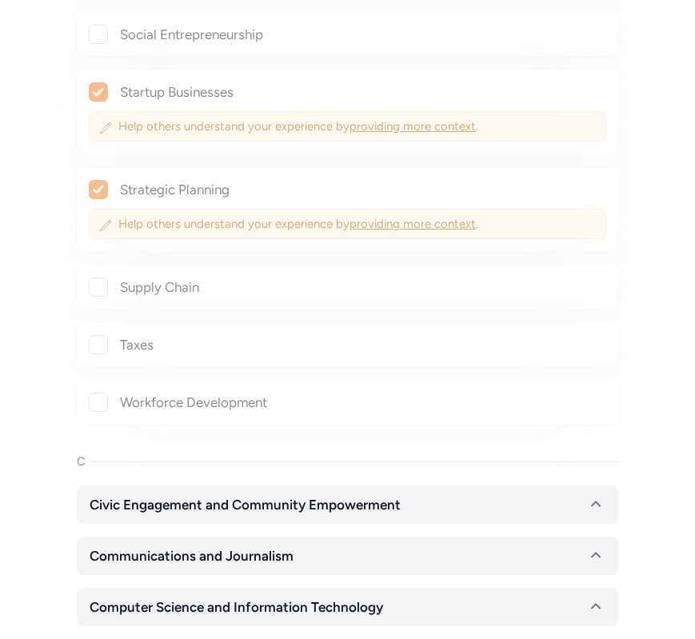
checkbox input "true"
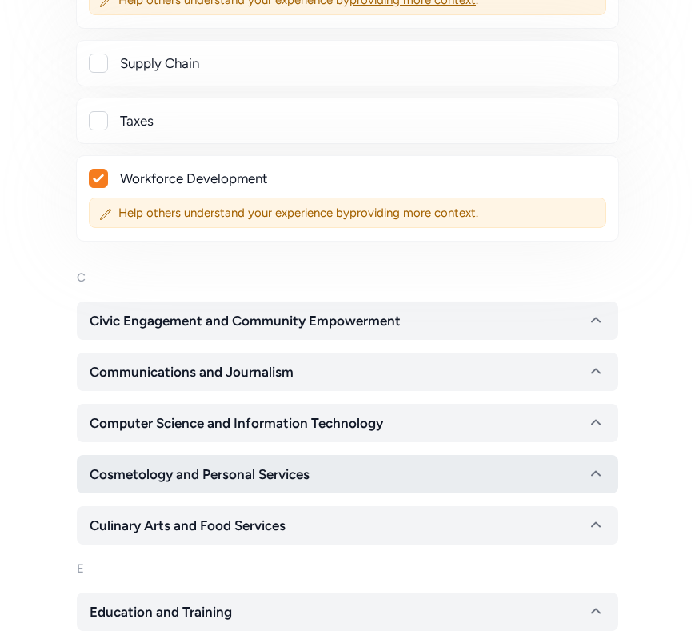
scroll to position [2279, 0]
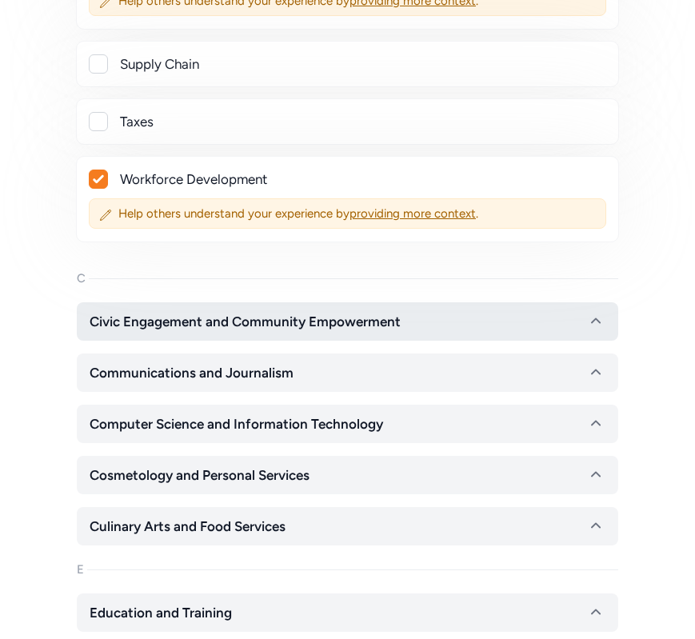
click at [292, 325] on span "Civic Engagement and Community Empowerment" at bounding box center [245, 321] width 311 height 19
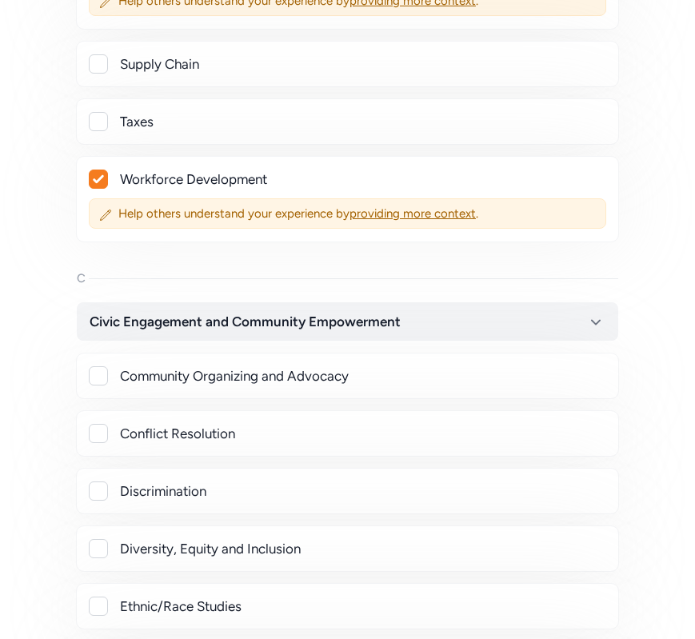
drag, startPoint x: 102, startPoint y: 376, endPoint x: 131, endPoint y: 413, distance: 47.3
click at [102, 374] on div at bounding box center [98, 375] width 19 height 19
checkbox input "true"
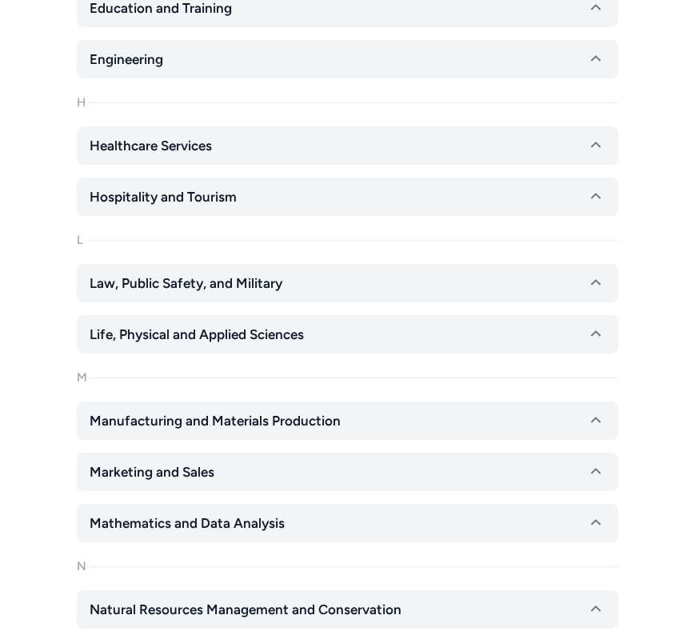
scroll to position [3663, 0]
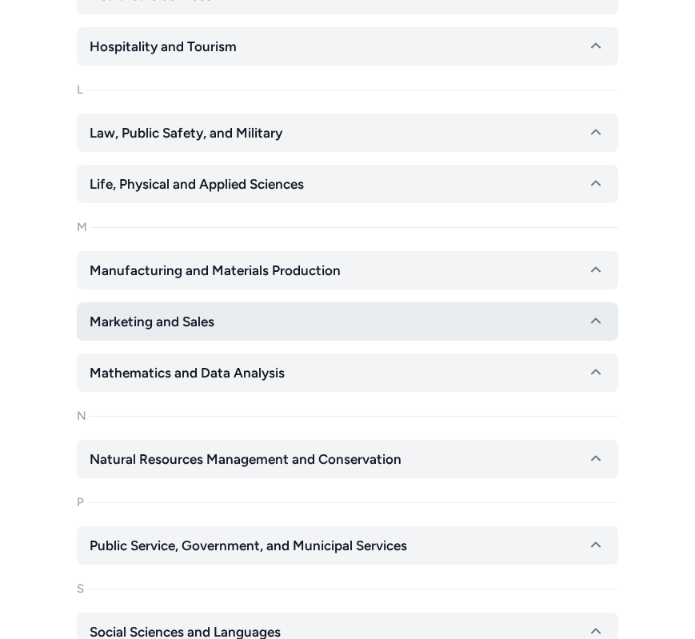
click at [266, 322] on button "Marketing and Sales" at bounding box center [347, 321] width 541 height 38
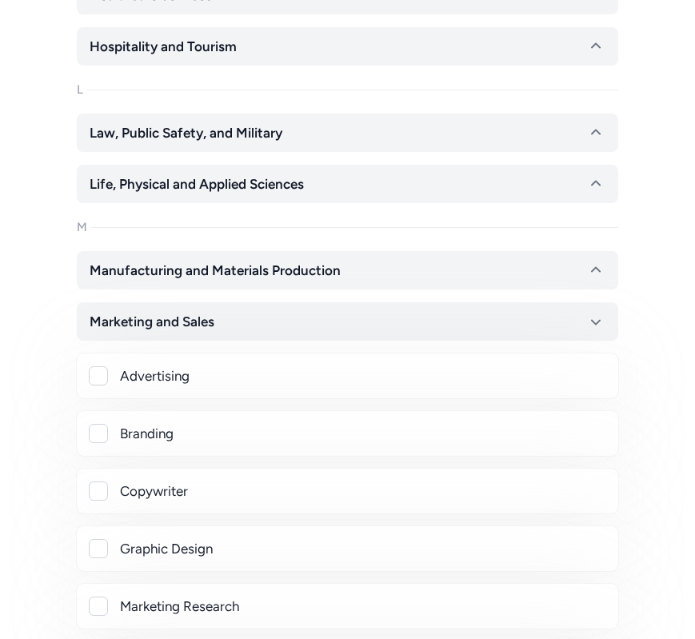
click at [98, 373] on div at bounding box center [98, 375] width 19 height 19
checkbox input "true"
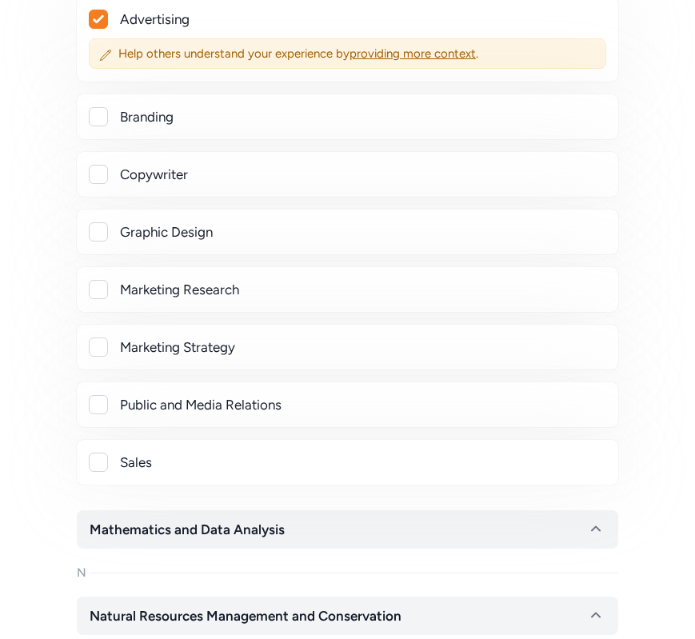
scroll to position [4020, 0]
click at [98, 345] on div at bounding box center [98, 346] width 19 height 19
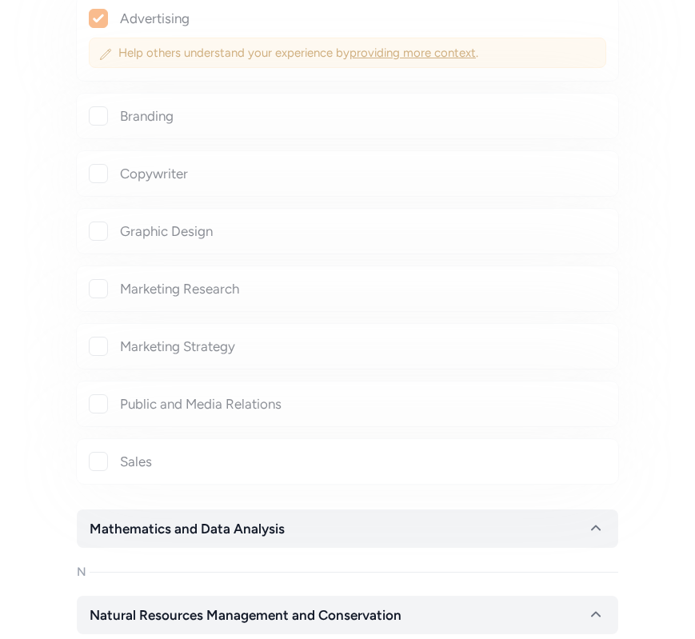
checkbox input "true"
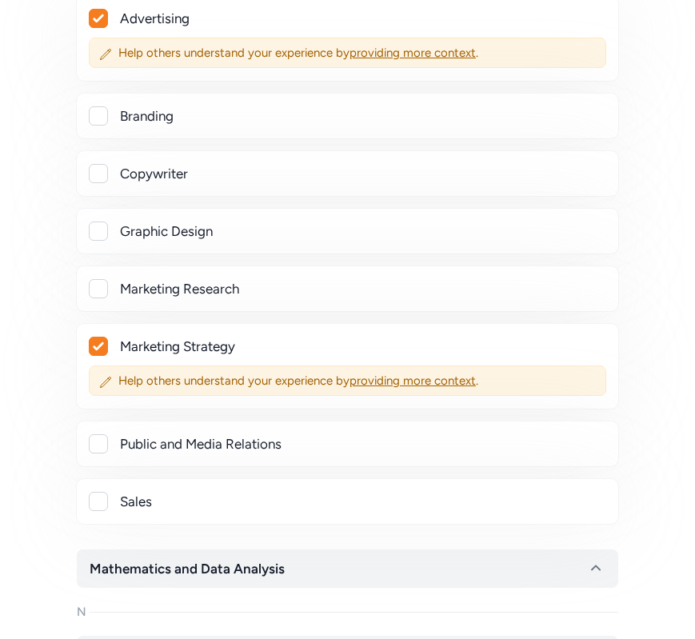
click at [100, 506] on div at bounding box center [98, 501] width 19 height 19
checkbox input "true"
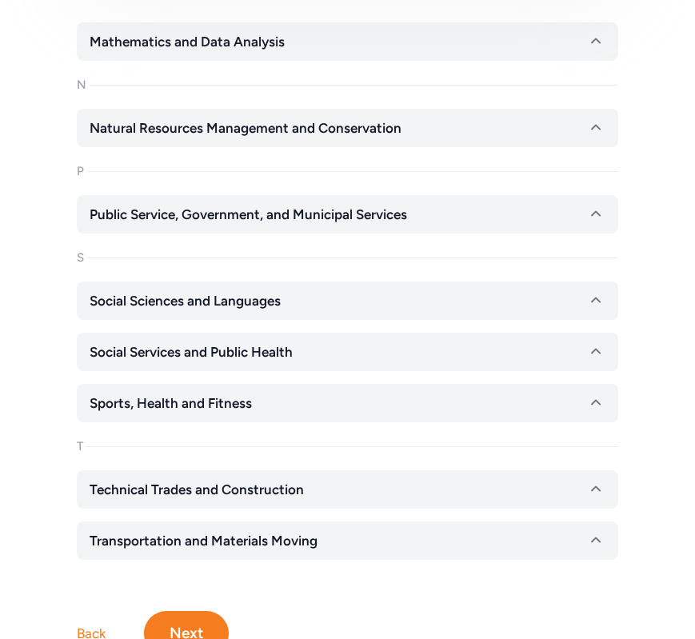
scroll to position [4655, 0]
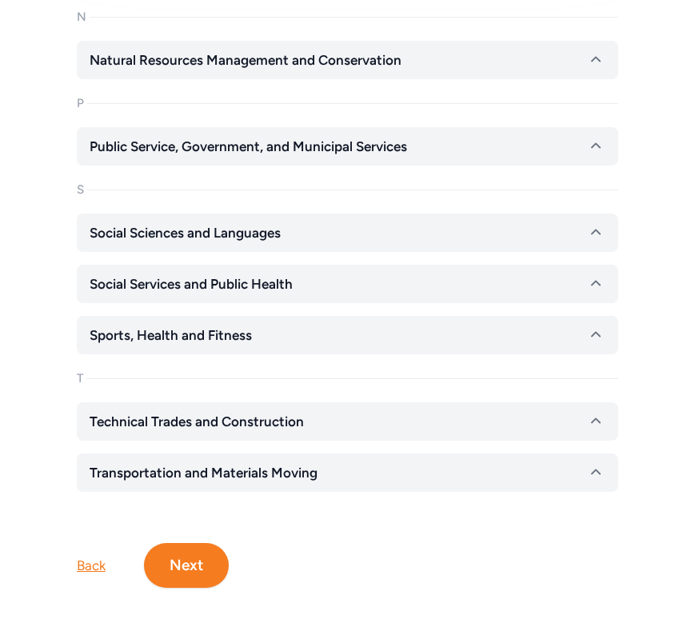
click at [199, 568] on button "Next" at bounding box center [186, 565] width 85 height 45
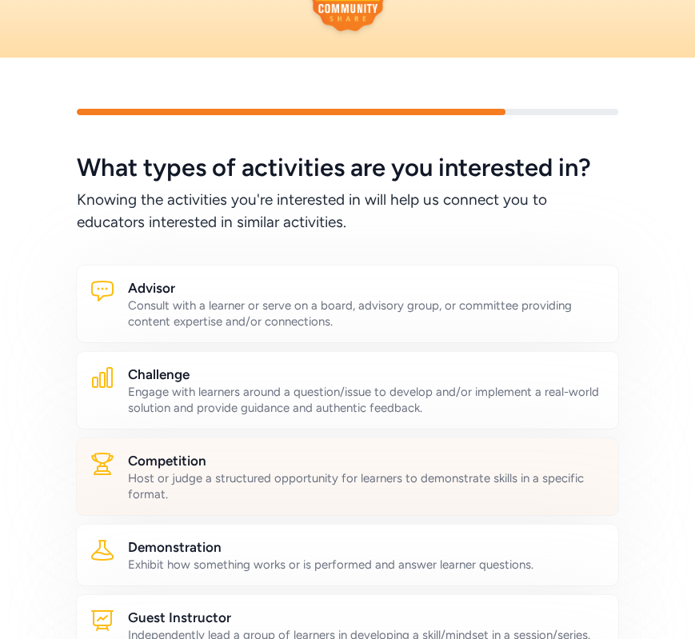
scroll to position [62, 0]
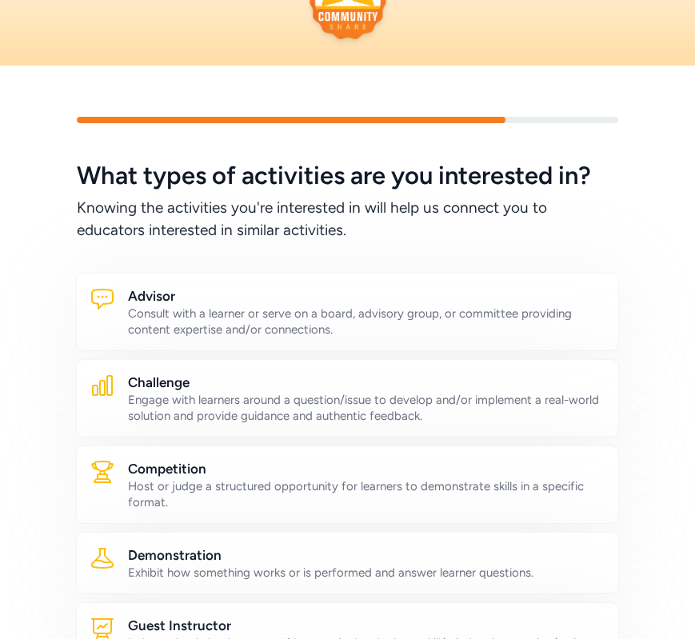
click at [427, 337] on div "Consult with a learner or serve on a board, advisory group, or committee provid…" at bounding box center [366, 321] width 477 height 32
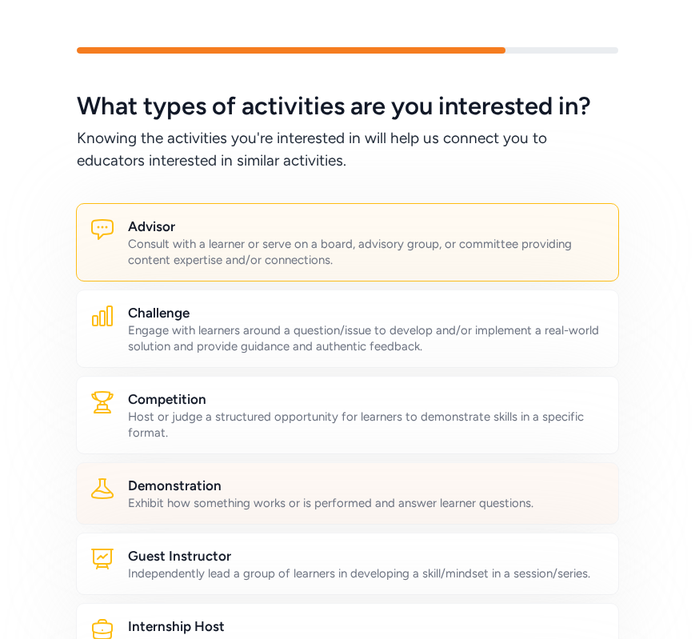
scroll to position [214, 0]
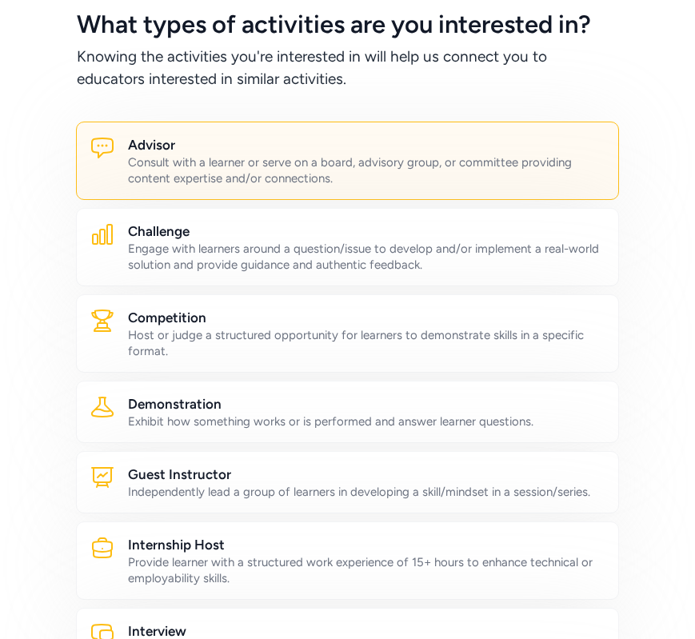
click at [435, 274] on div "Challenge Engage with learners around a question/issue to develop and/or implem…" at bounding box center [347, 247] width 543 height 78
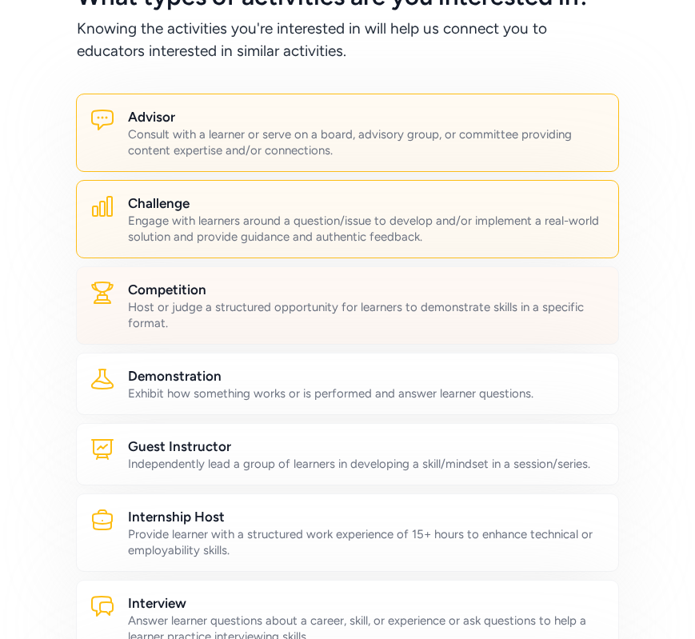
scroll to position [244, 0]
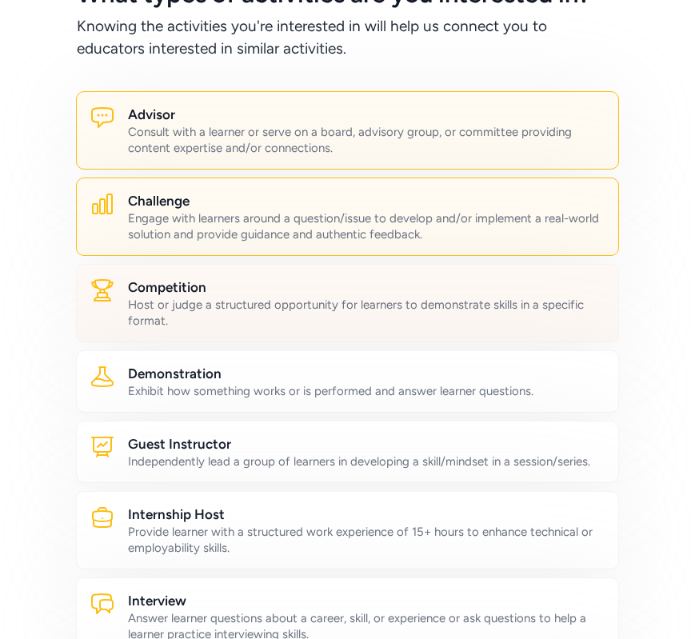
click at [413, 304] on div "Host or judge a structured opportunity for learners to demonstrate skills in a …" at bounding box center [366, 313] width 477 height 32
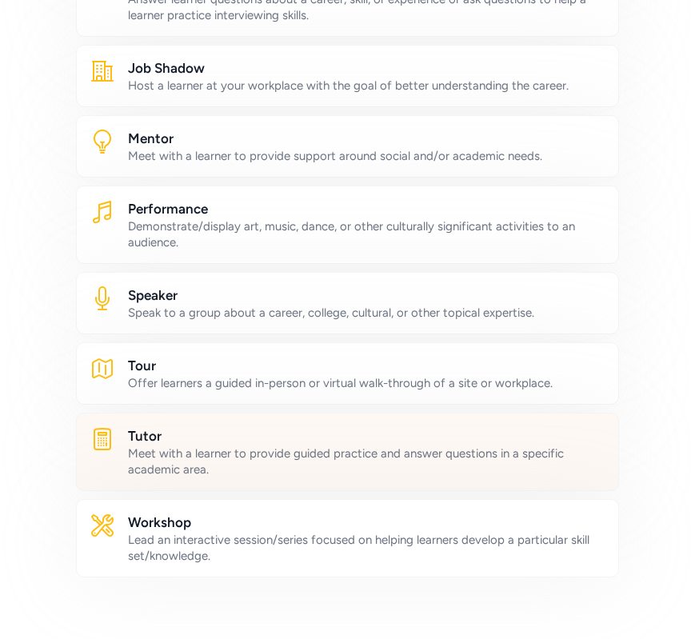
scroll to position [881, 0]
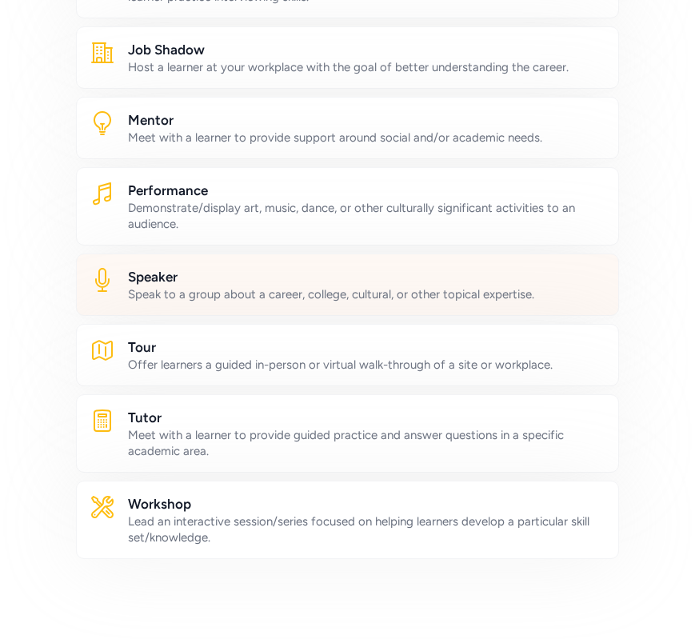
click at [397, 290] on div "Speak to a group about a career, college, cultural, or other topical expertise." at bounding box center [366, 294] width 477 height 16
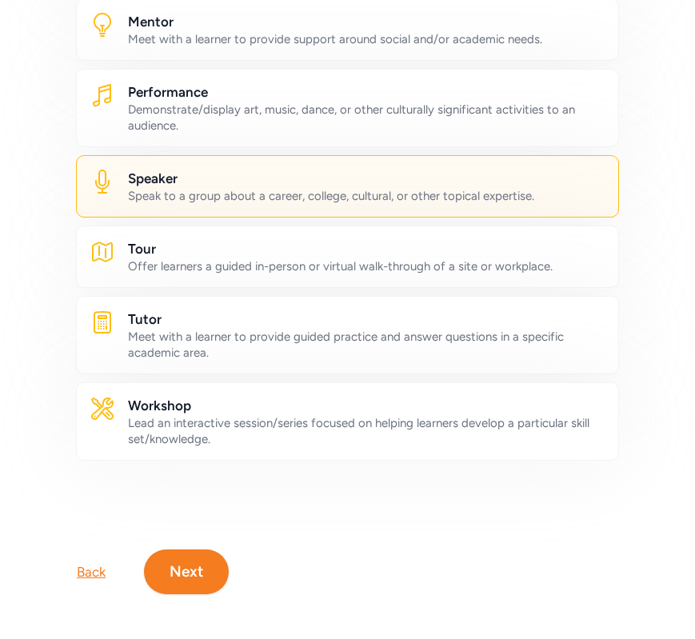
scroll to position [974, 0]
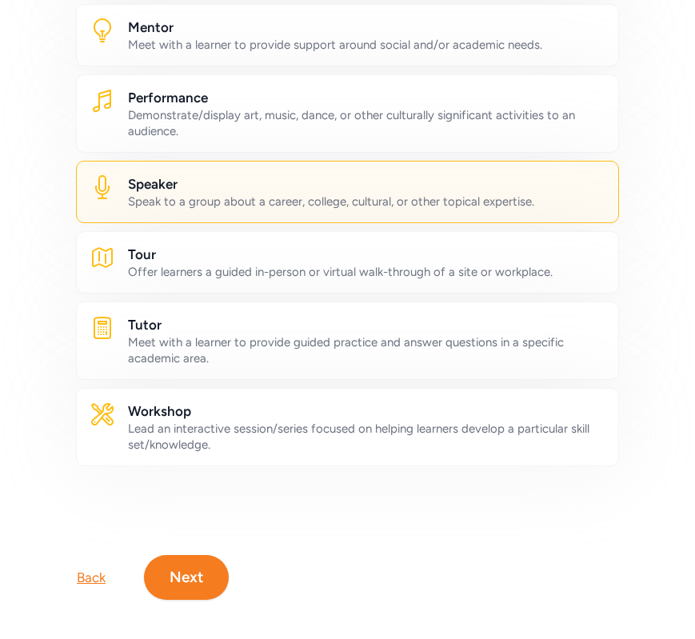
click at [192, 577] on button "Next" at bounding box center [186, 577] width 85 height 45
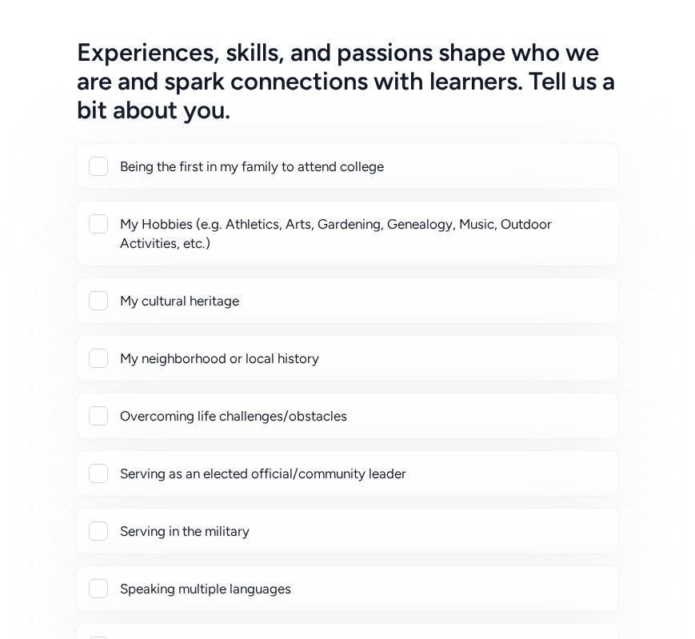
scroll to position [118, 0]
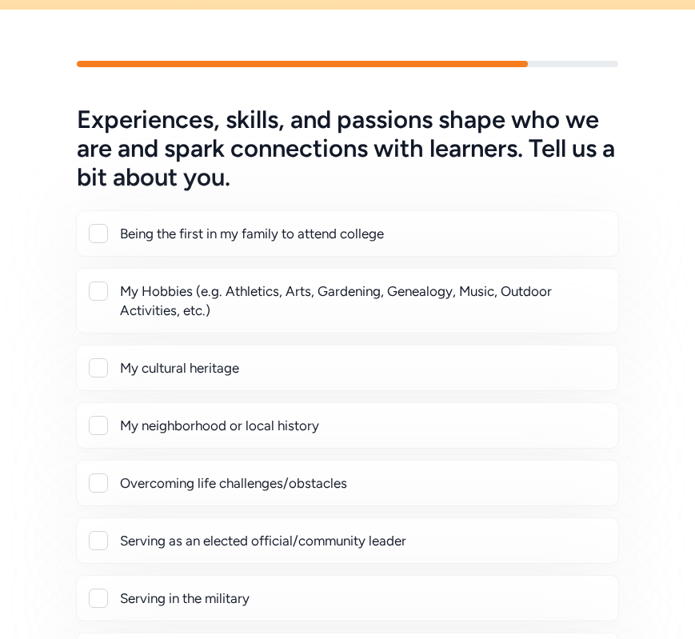
drag, startPoint x: 96, startPoint y: 238, endPoint x: 101, endPoint y: 249, distance: 12.9
click at [96, 241] on div at bounding box center [98, 233] width 19 height 19
checkbox input "true"
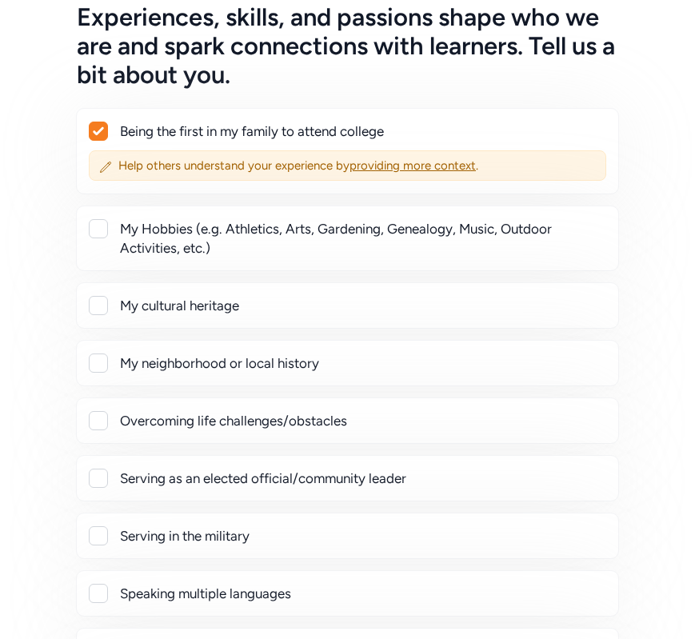
scroll to position [198, 0]
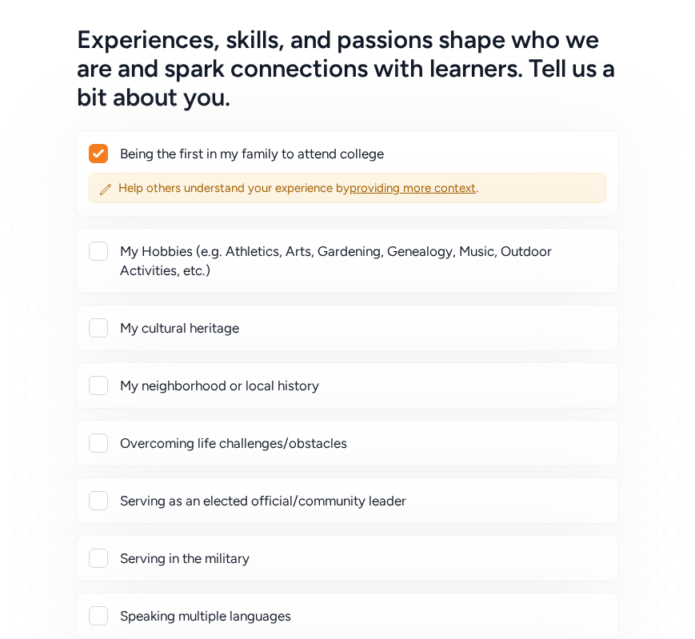
click at [99, 248] on div at bounding box center [98, 251] width 19 height 19
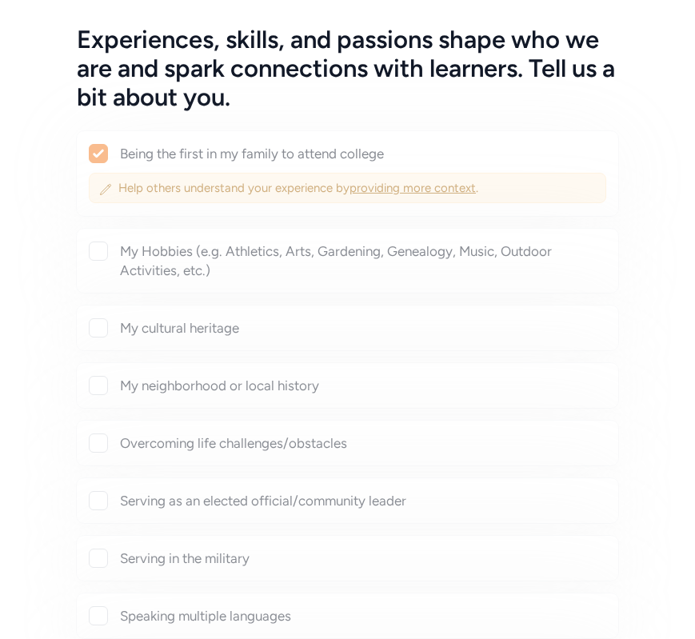
checkbox input "true"
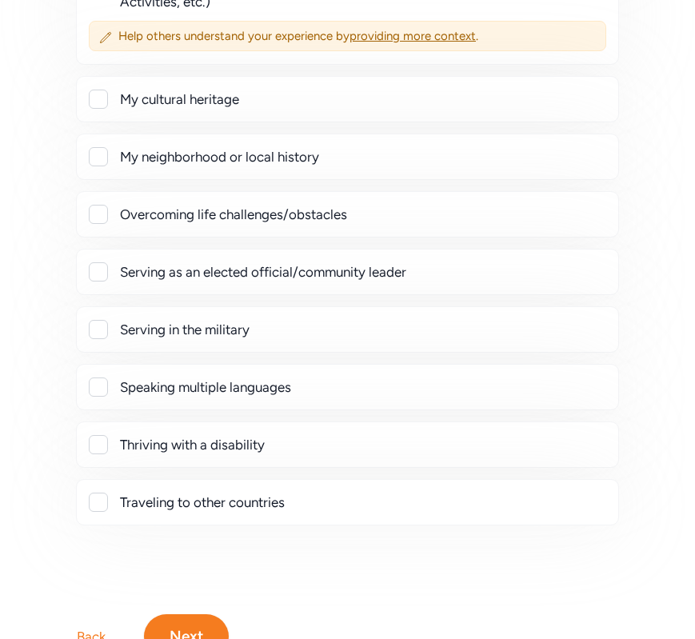
scroll to position [345, 0]
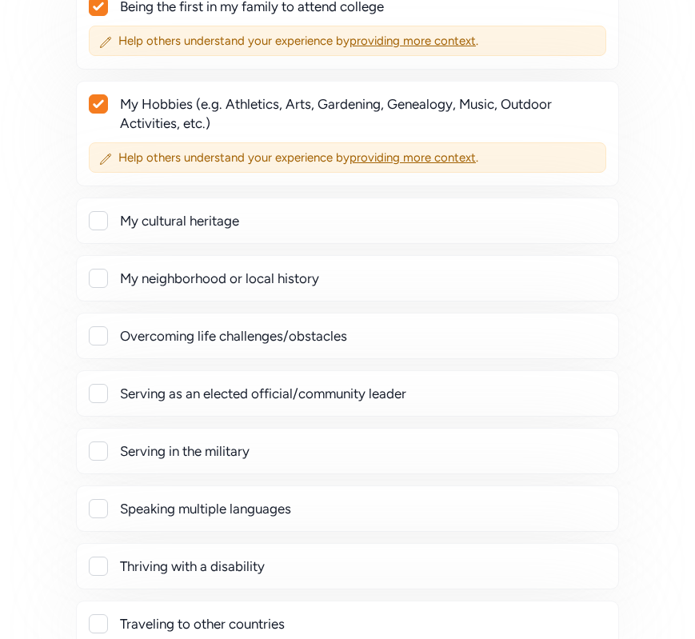
click at [99, 277] on div at bounding box center [98, 278] width 19 height 19
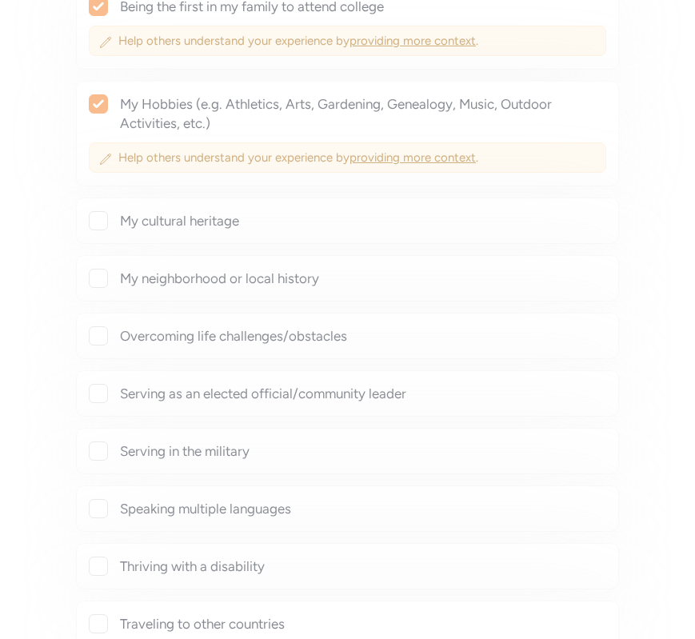
checkbox input "true"
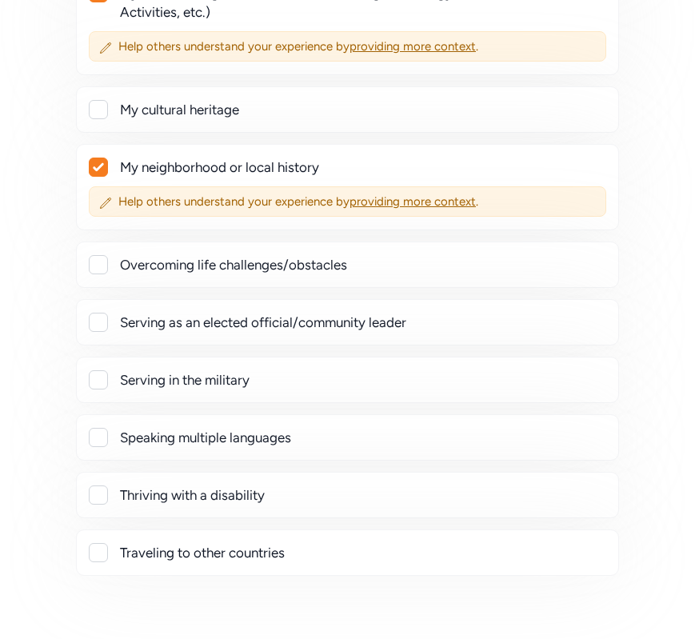
scroll to position [578, 0]
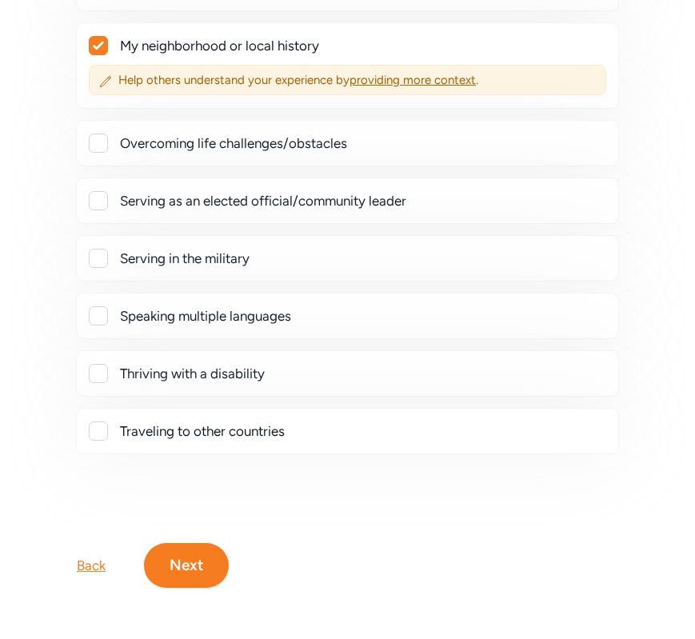
click at [202, 564] on button "Next" at bounding box center [186, 565] width 85 height 45
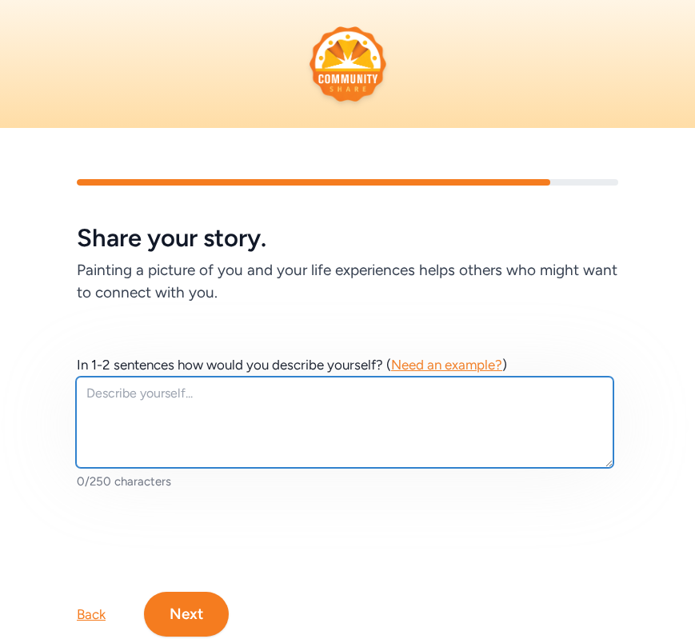
click at [249, 435] on textarea at bounding box center [344, 422] width 537 height 91
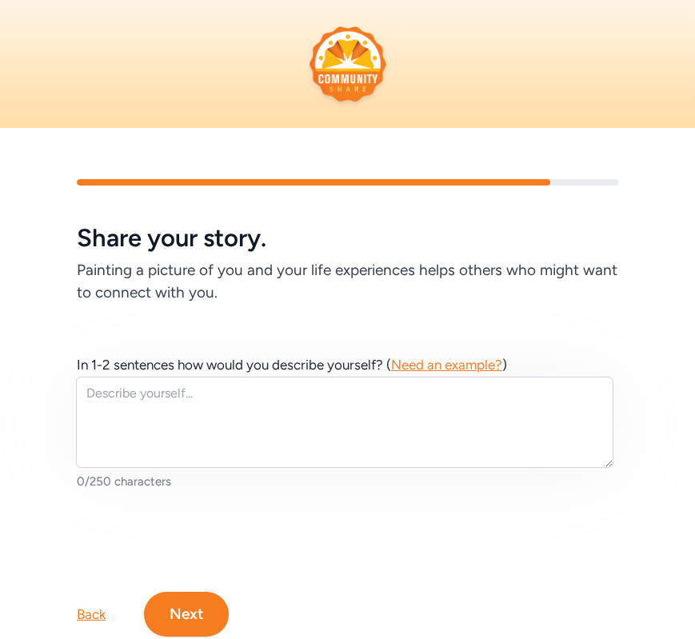
click at [213, 604] on button "Next" at bounding box center [186, 614] width 85 height 45
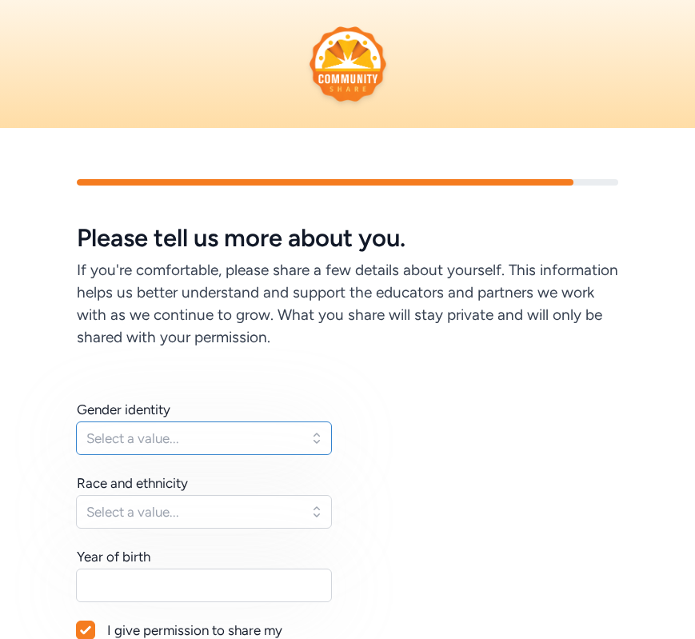
click at [247, 433] on span "Select a value..." at bounding box center [192, 438] width 213 height 19
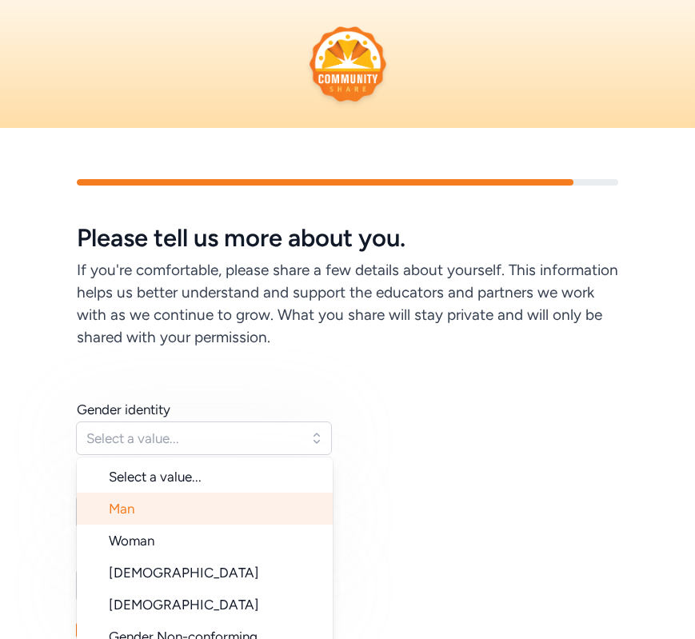
drag, startPoint x: 218, startPoint y: 514, endPoint x: 237, endPoint y: 505, distance: 21.1
click at [217, 514] on li "Man" at bounding box center [205, 509] width 256 height 32
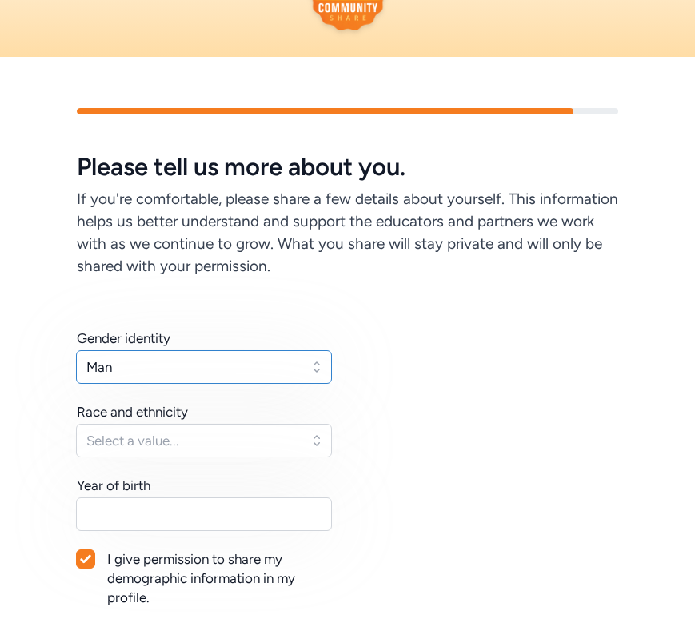
scroll to position [155, 0]
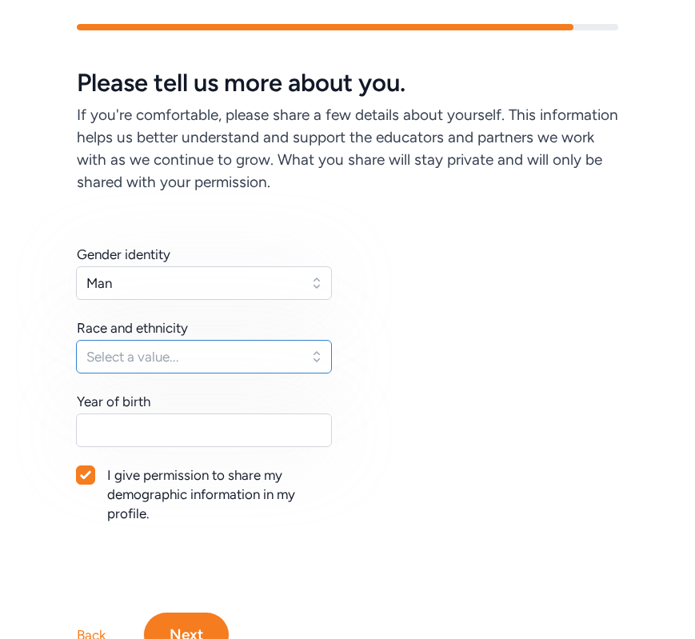
click at [258, 363] on span "Select a value..." at bounding box center [192, 356] width 213 height 19
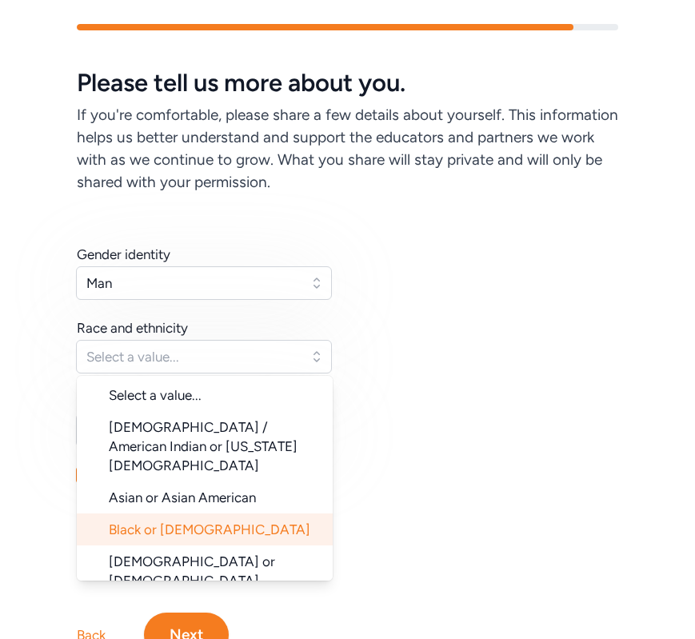
scroll to position [3, 0]
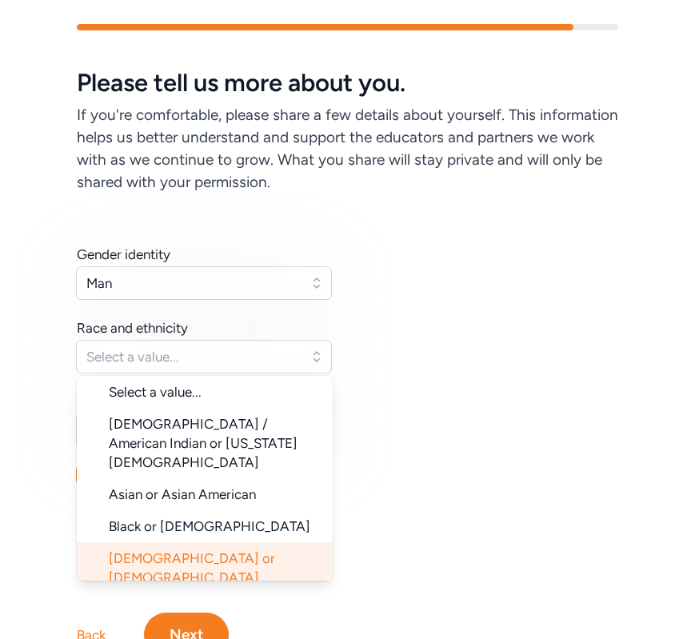
drag, startPoint x: 244, startPoint y: 526, endPoint x: 317, endPoint y: 505, distance: 75.7
click at [244, 542] on li "Hispanic or Latino" at bounding box center [205, 567] width 256 height 51
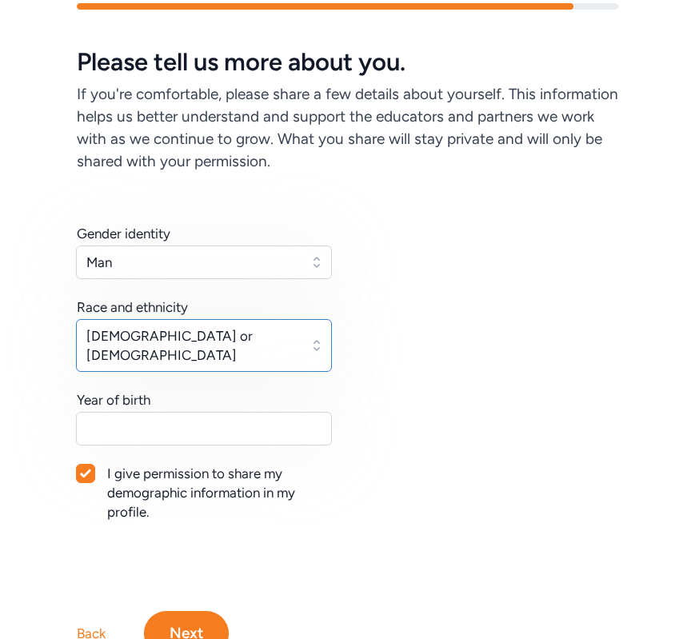
scroll to position [225, 0]
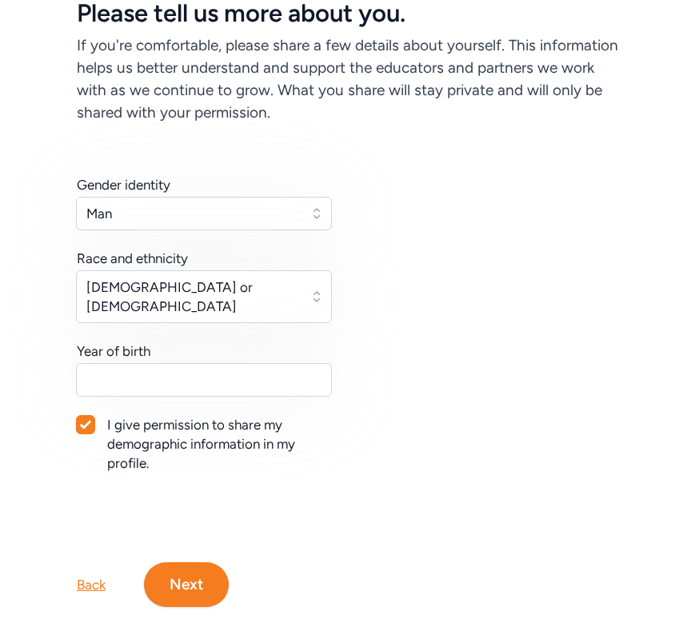
click at [80, 420] on icon at bounding box center [85, 425] width 11 height 10
click at [86, 415] on div at bounding box center [85, 424] width 19 height 19
click at [78, 416] on div at bounding box center [86, 425] width 18 height 18
checkbox input "false"
click at [195, 562] on button "Next" at bounding box center [186, 584] width 85 height 45
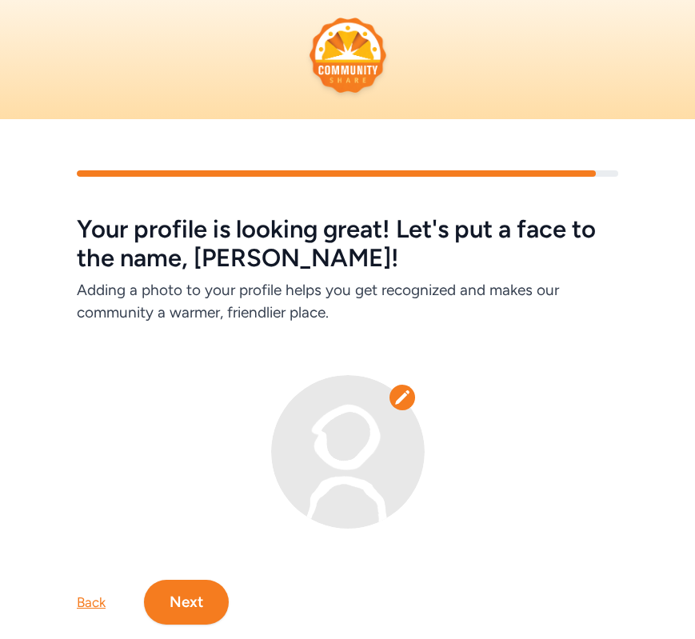
scroll to position [33, 0]
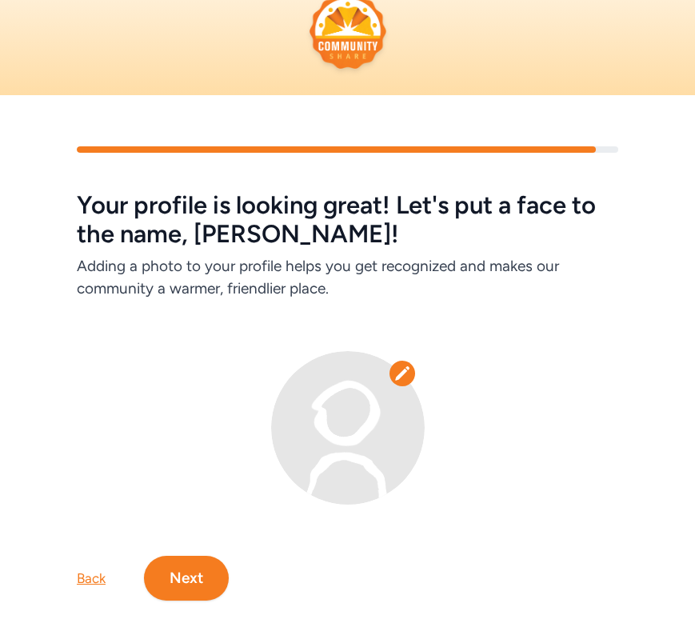
click at [396, 373] on icon at bounding box center [402, 373] width 16 height 16
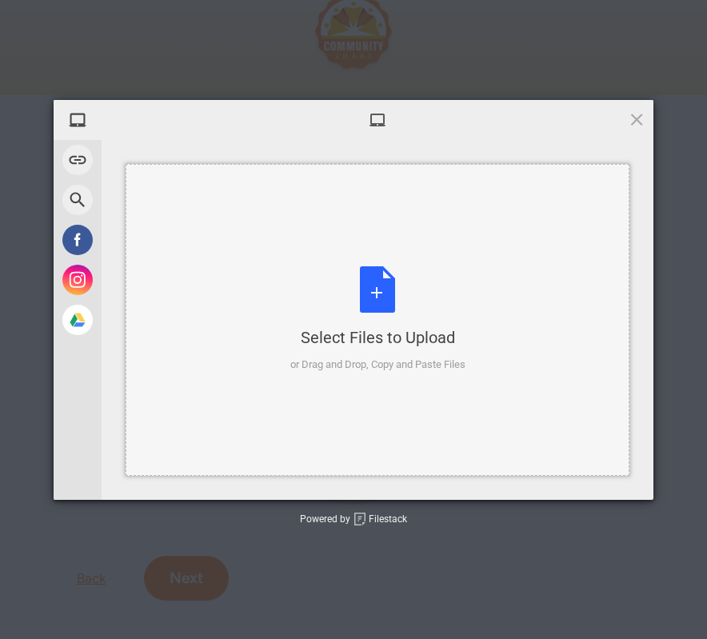
click at [355, 324] on div "Select Files to Upload or Drag and Drop, Copy and Paste Files" at bounding box center [377, 319] width 175 height 106
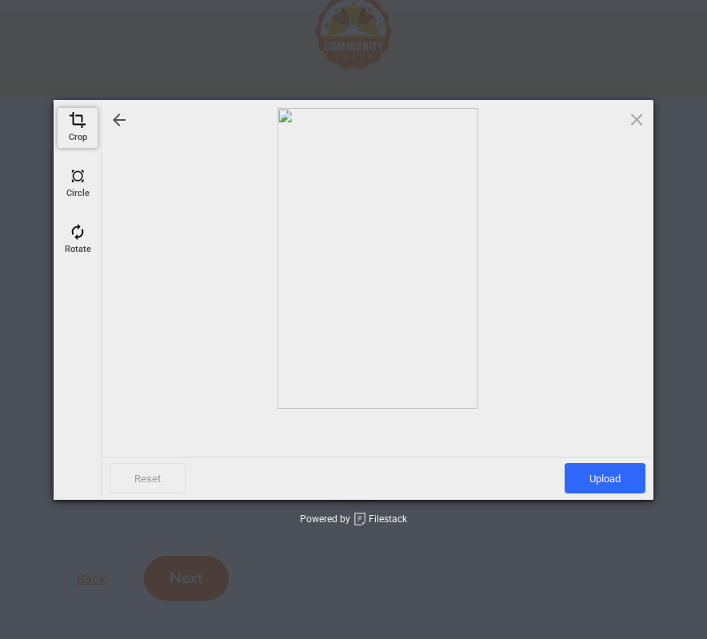
click at [72, 124] on span at bounding box center [78, 120] width 18 height 18
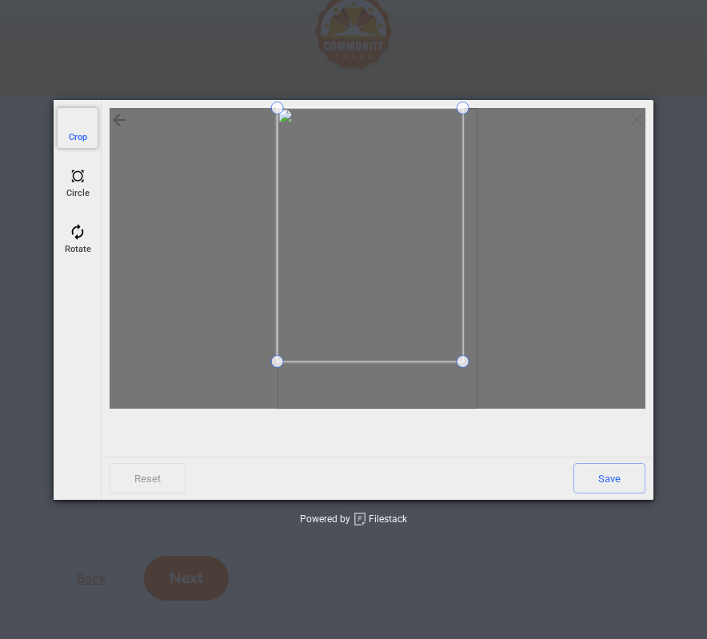
click at [463, 364] on span at bounding box center [463, 361] width 13 height 13
click at [300, 362] on span at bounding box center [298, 360] width 13 height 13
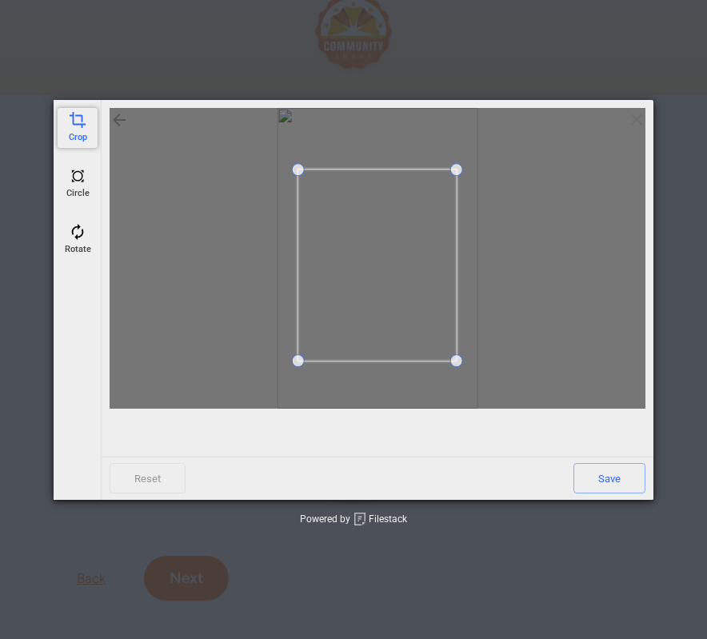
click at [453, 172] on span at bounding box center [455, 169] width 13 height 13
click at [611, 476] on span "Save" at bounding box center [609, 478] width 72 height 30
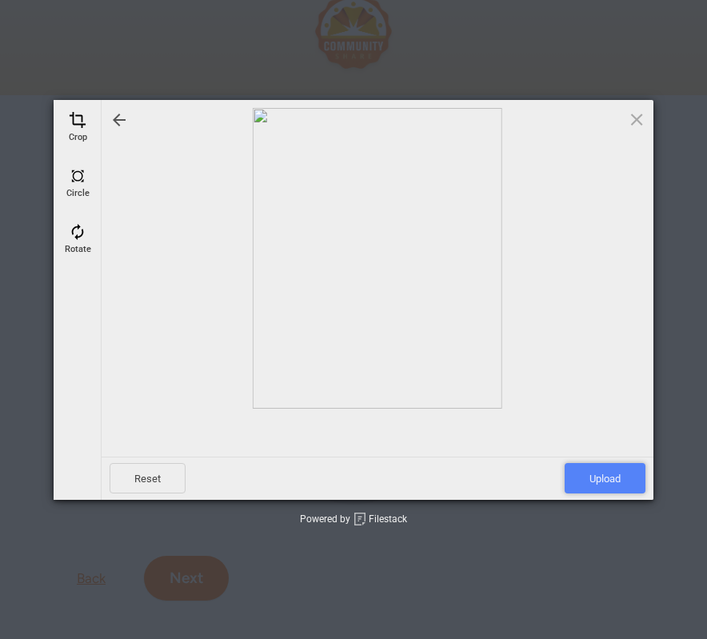
click at [628, 476] on span "Upload" at bounding box center [605, 478] width 81 height 30
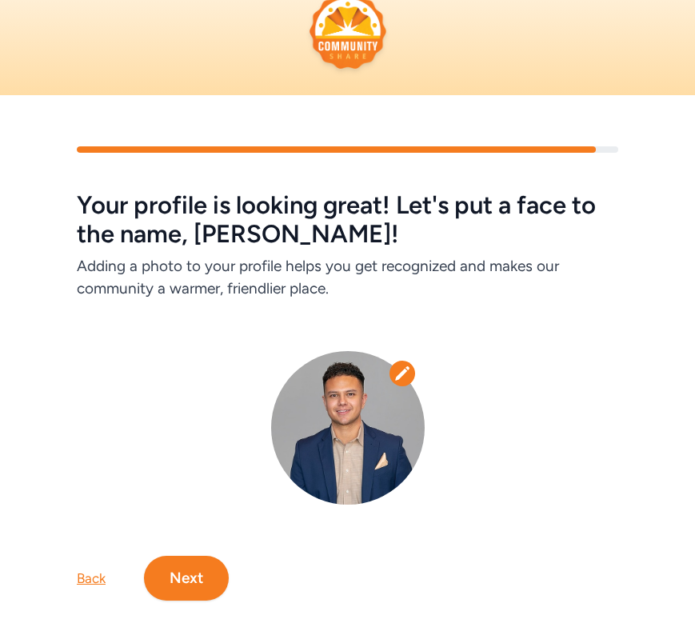
click at [178, 568] on button "Next" at bounding box center [186, 578] width 85 height 45
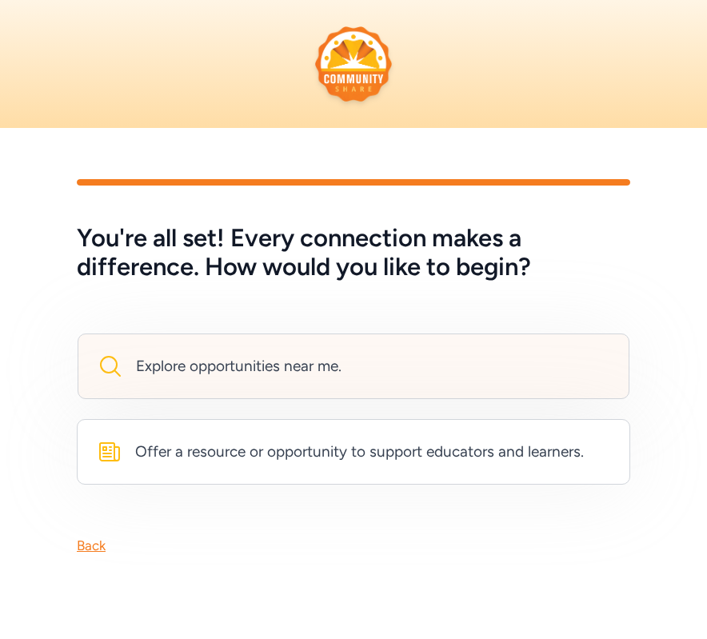
click at [340, 381] on div "Explore opportunities near me." at bounding box center [354, 366] width 552 height 66
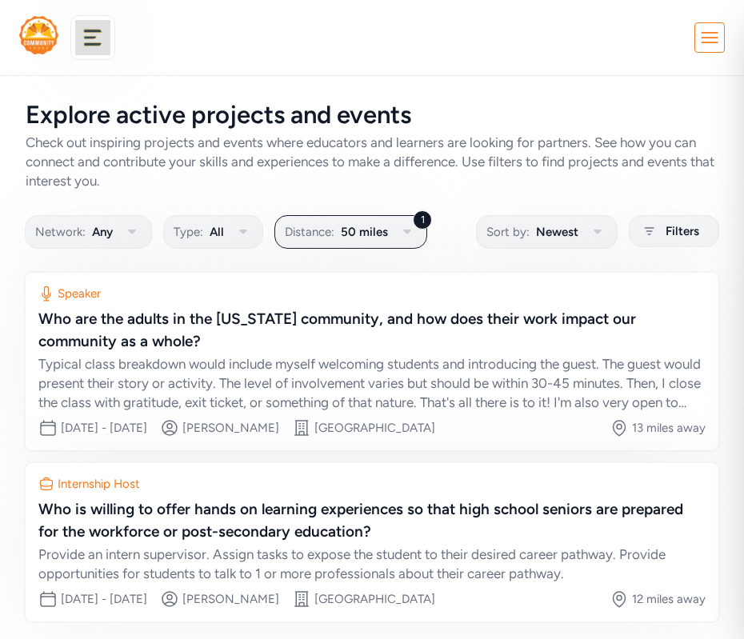
click at [43, 42] on img at bounding box center [38, 35] width 39 height 38
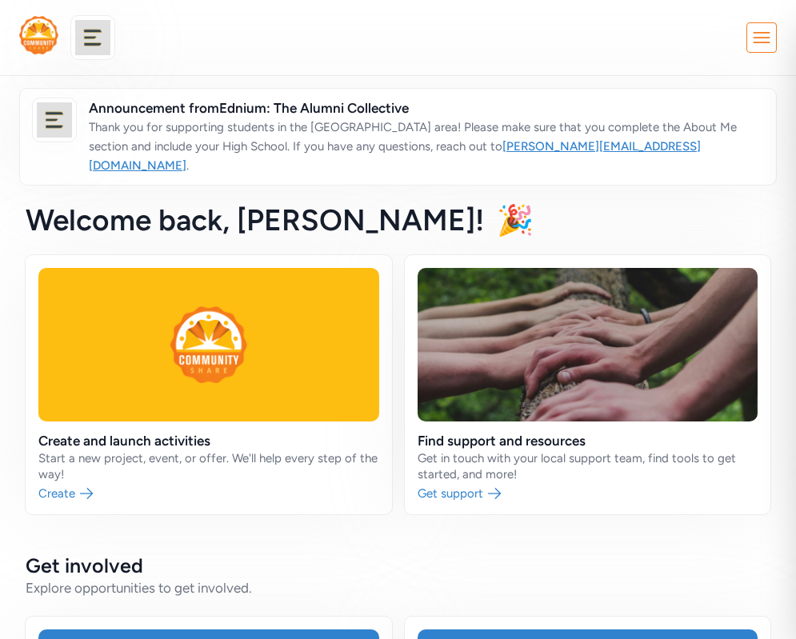
click at [621, 74] on nav "Close Your Network Resources Ednium: The Alumni Collective Your Account Oscar S…" at bounding box center [398, 38] width 796 height 76
